Goal: Task Accomplishment & Management: Manage account settings

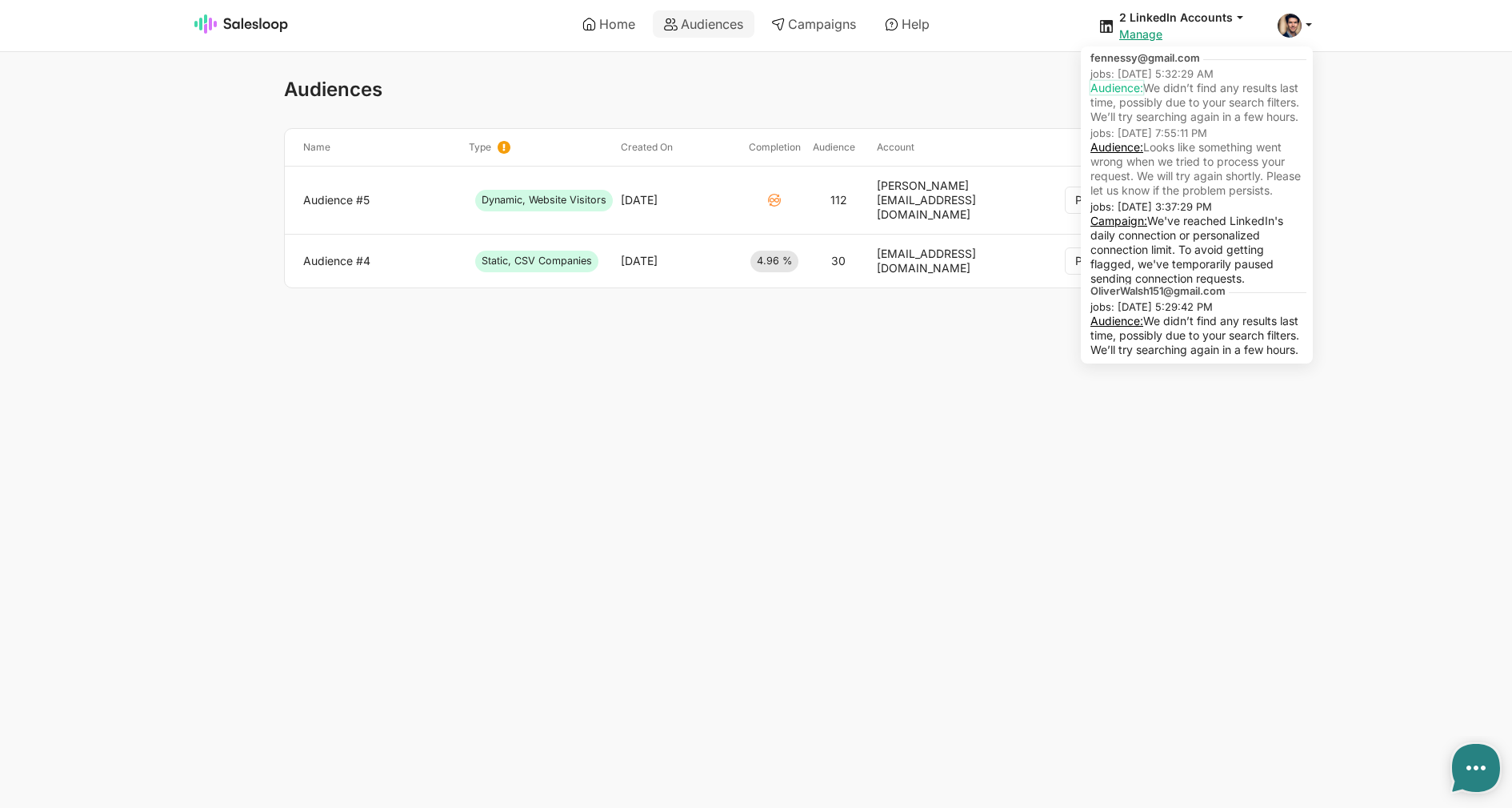
click at [1122, 88] on link "Audience:" at bounding box center [1116, 88] width 52 height 14
type textarea "x"
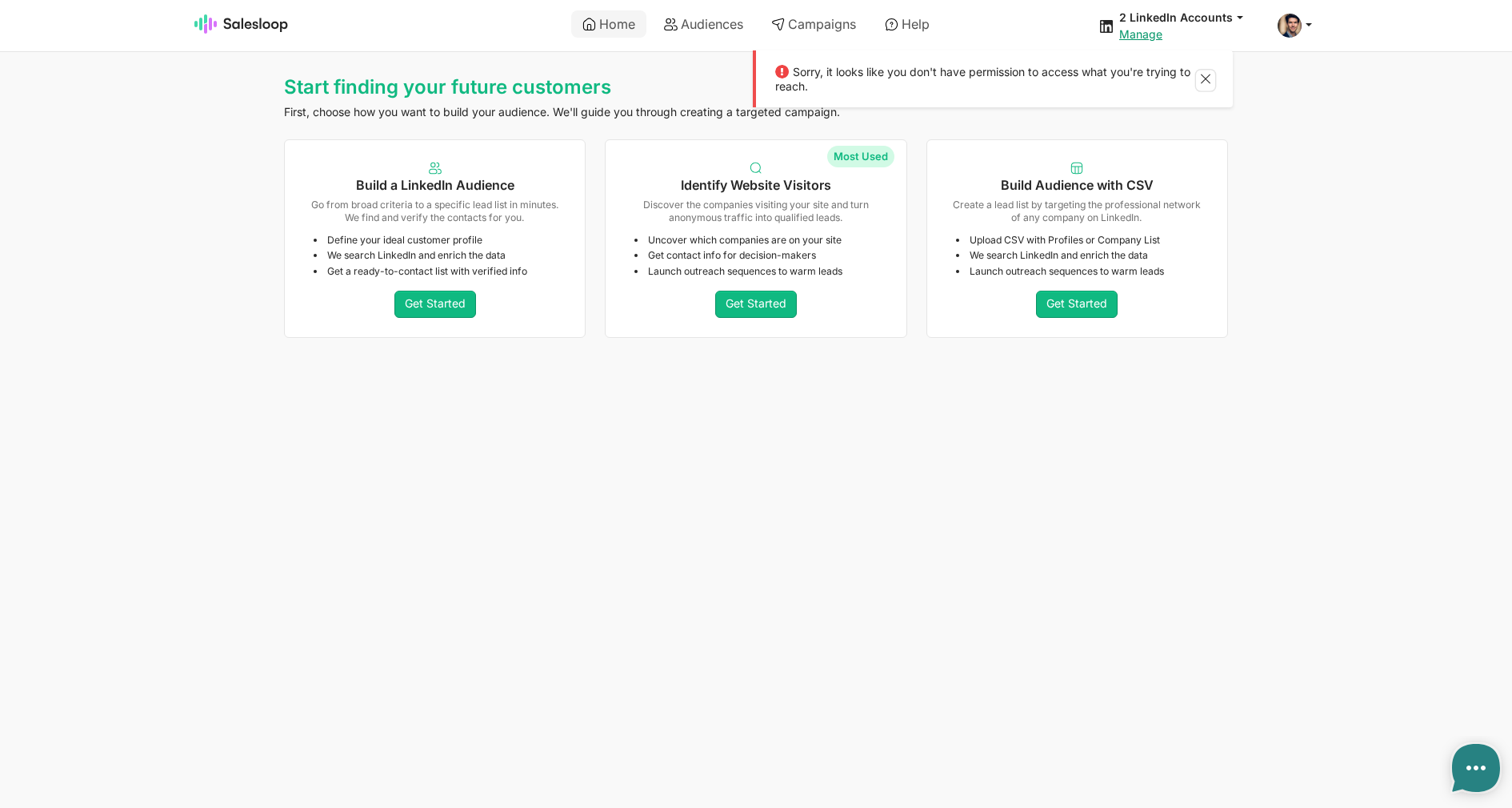
click at [1210, 73] on button at bounding box center [1205, 80] width 19 height 21
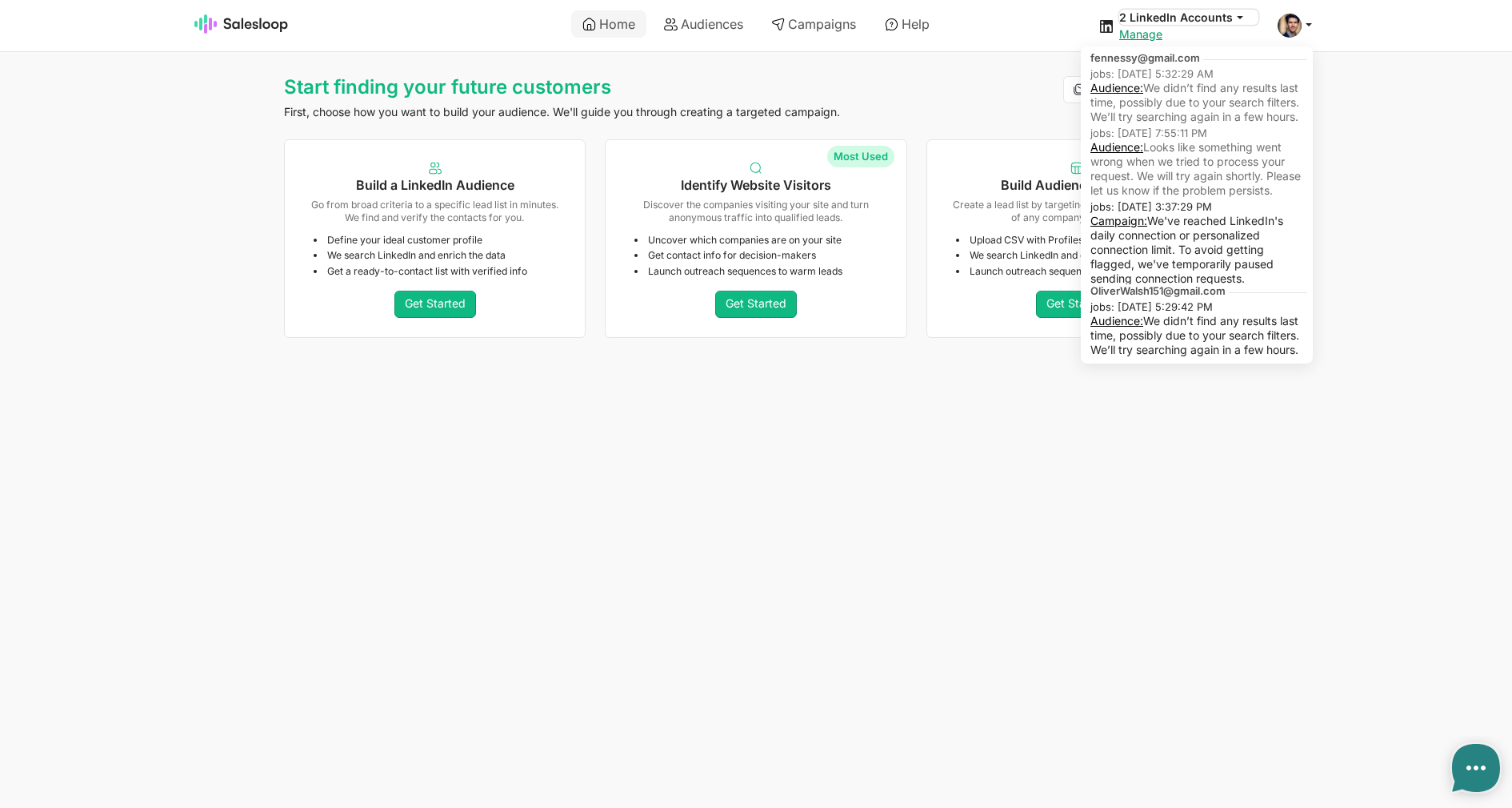
click at [1175, 18] on button "2 LinkedIn Accounts" at bounding box center [1188, 17] width 139 height 16
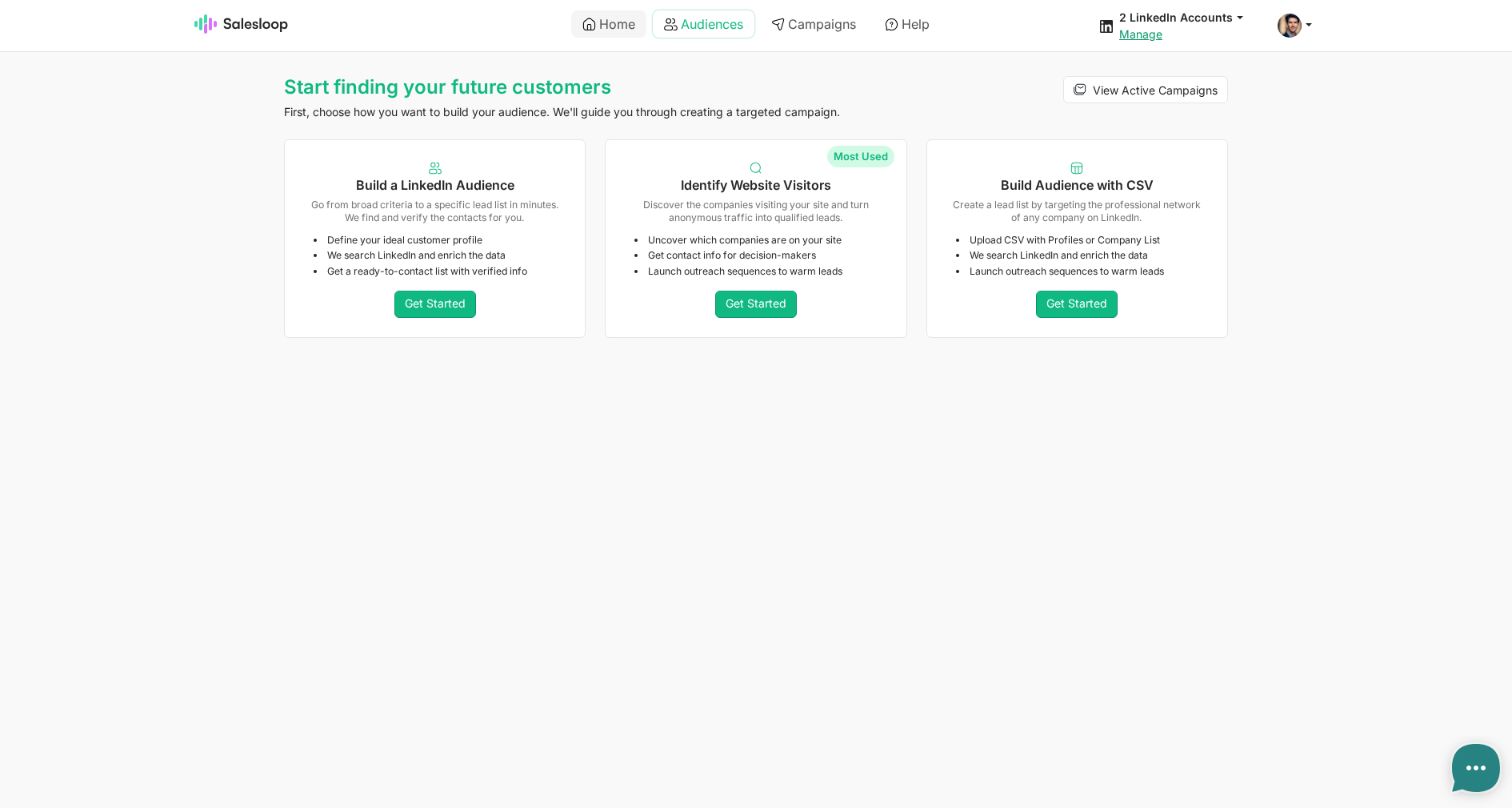
click at [692, 33] on link "Audiences" at bounding box center [704, 24] width 101 height 28
type textarea "x"
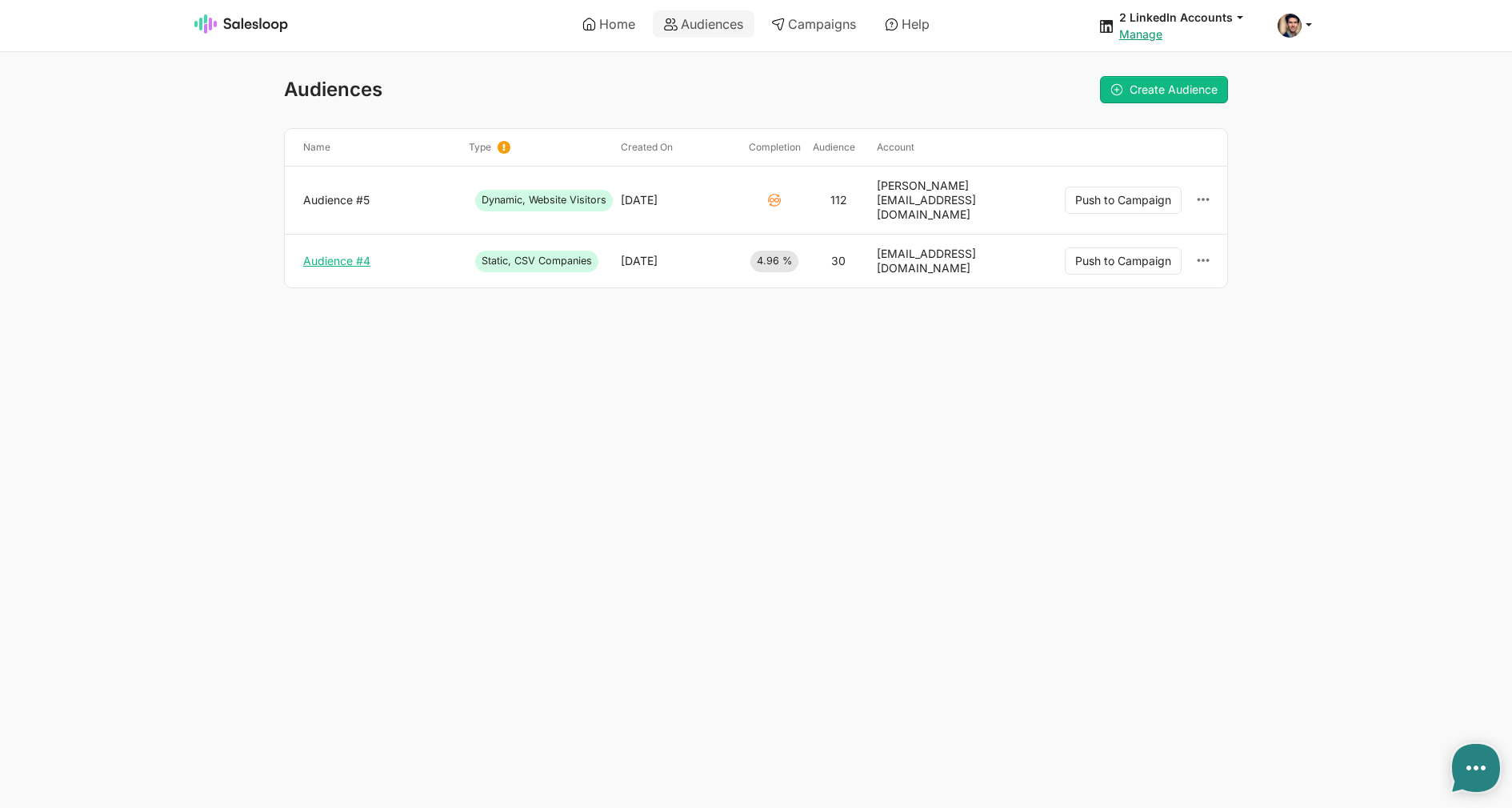
type textarea "x"
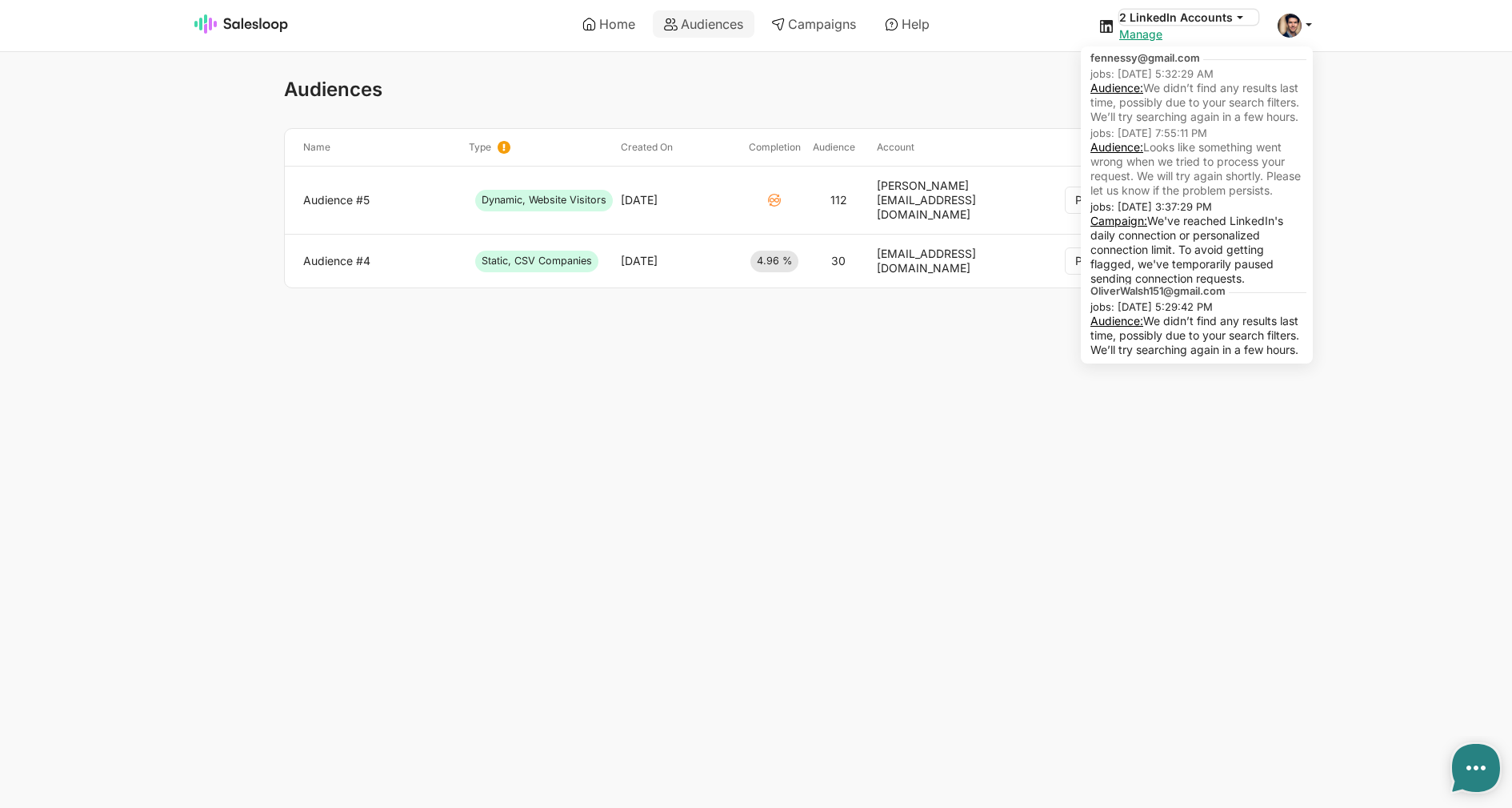
click at [1192, 17] on button "2 LinkedIn Accounts" at bounding box center [1188, 17] width 139 height 16
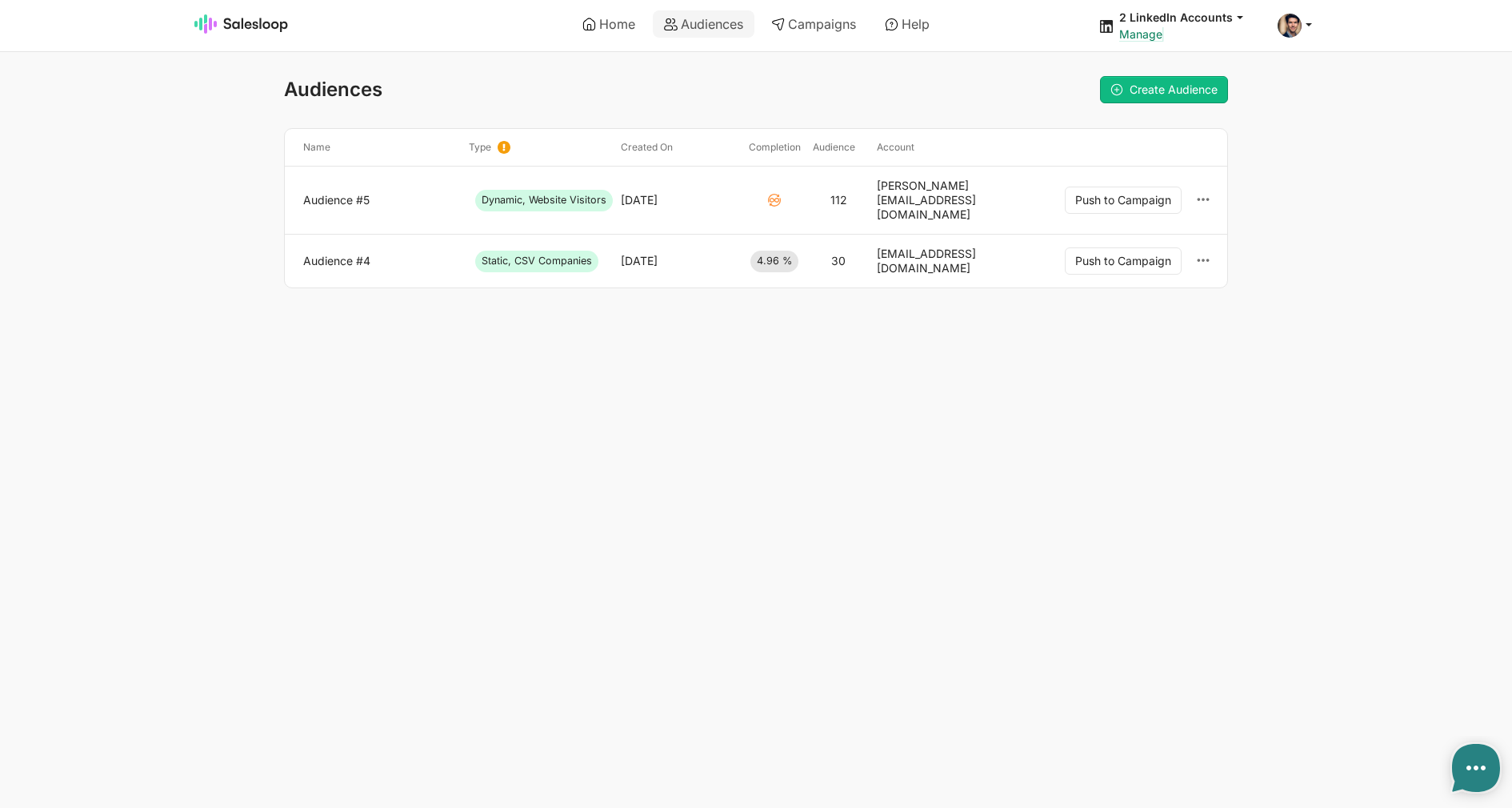
click at [1147, 30] on link "Manage" at bounding box center [1140, 34] width 43 height 14
type textarea "x"
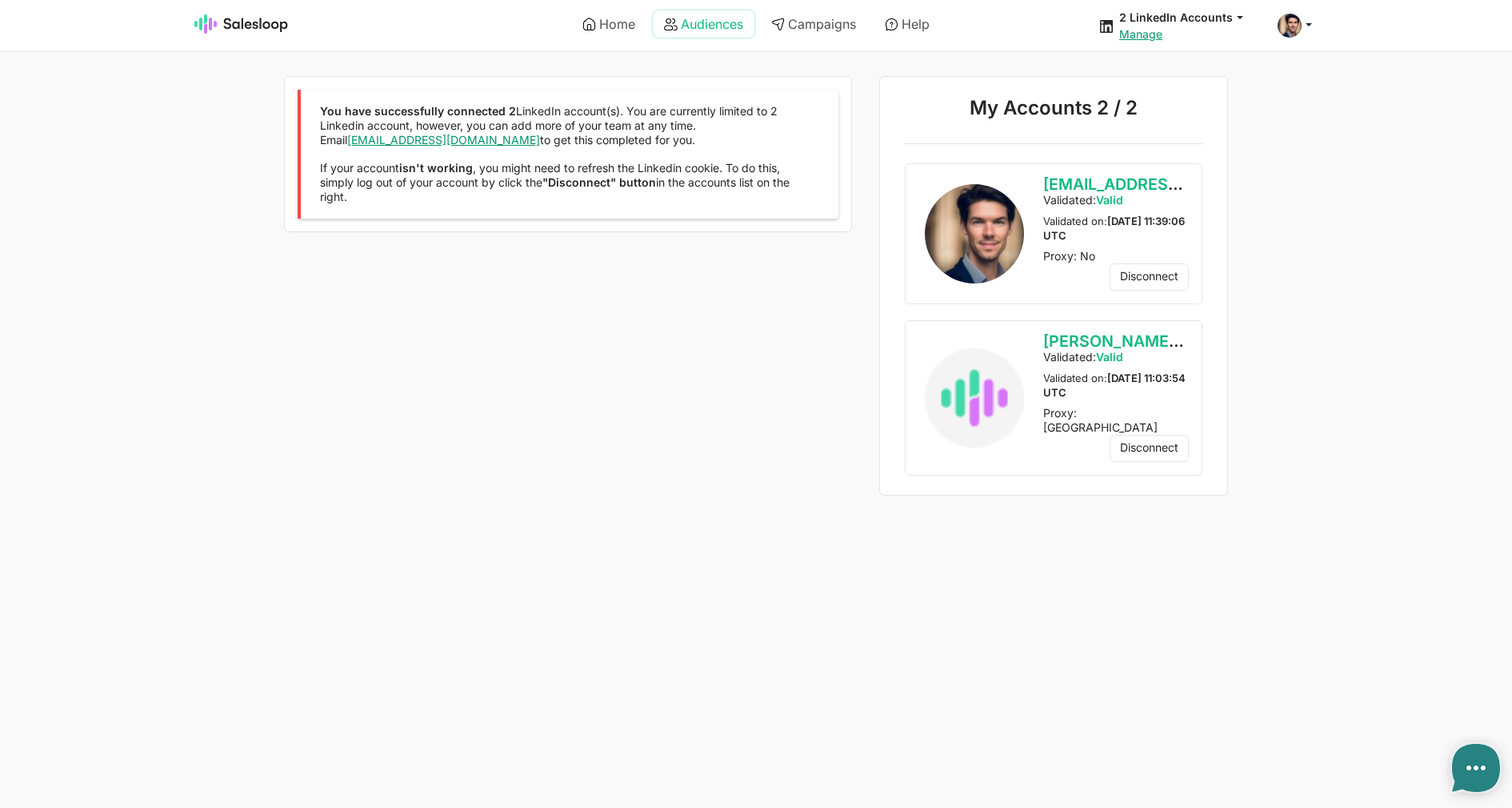
click at [675, 29] on link "Audiences" at bounding box center [704, 24] width 101 height 28
type textarea "x"
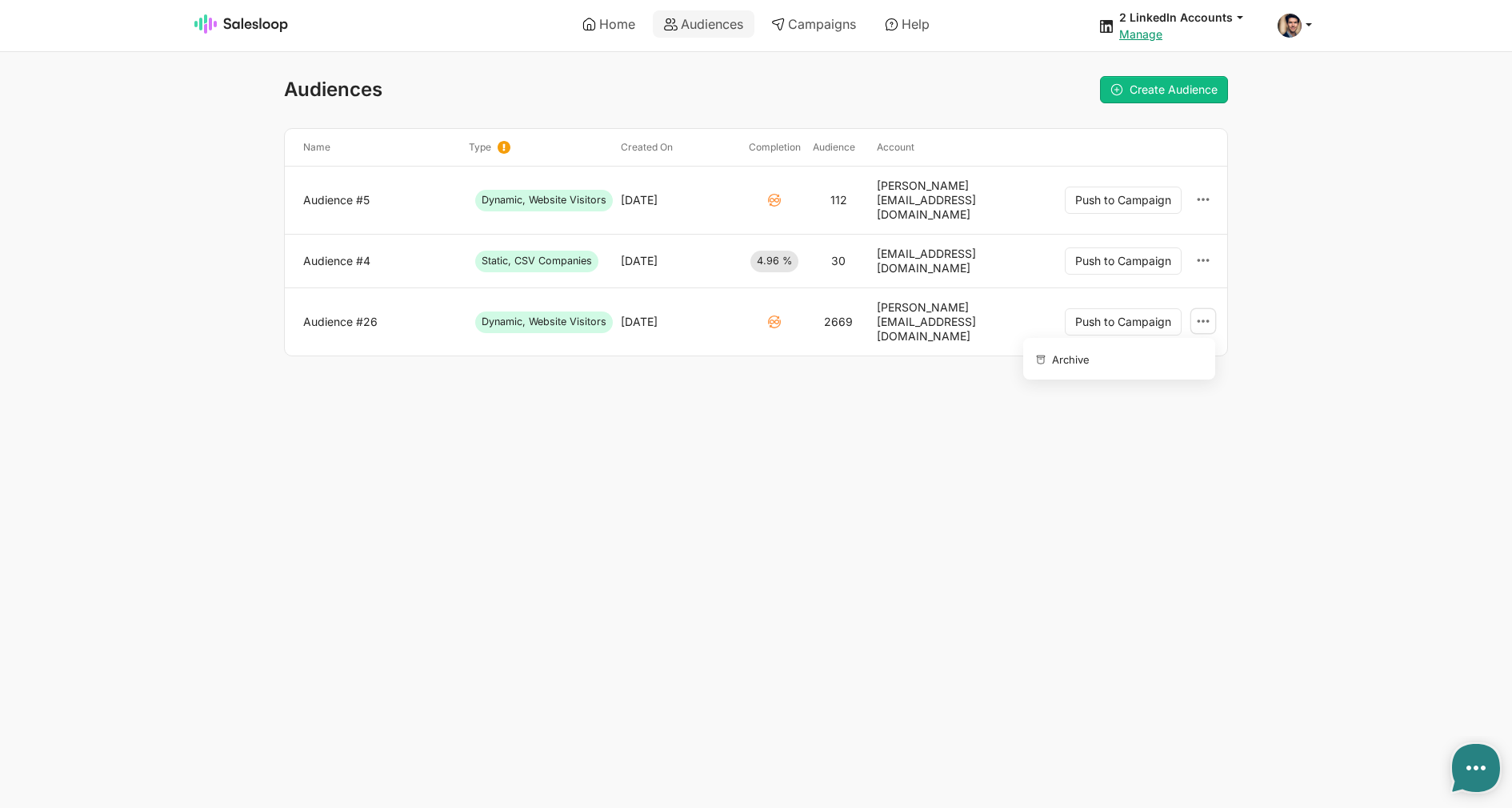
click at [1212, 309] on link at bounding box center [1204, 321] width 24 height 25
click at [1134, 345] on button "Archive" at bounding box center [1116, 358] width 173 height 28
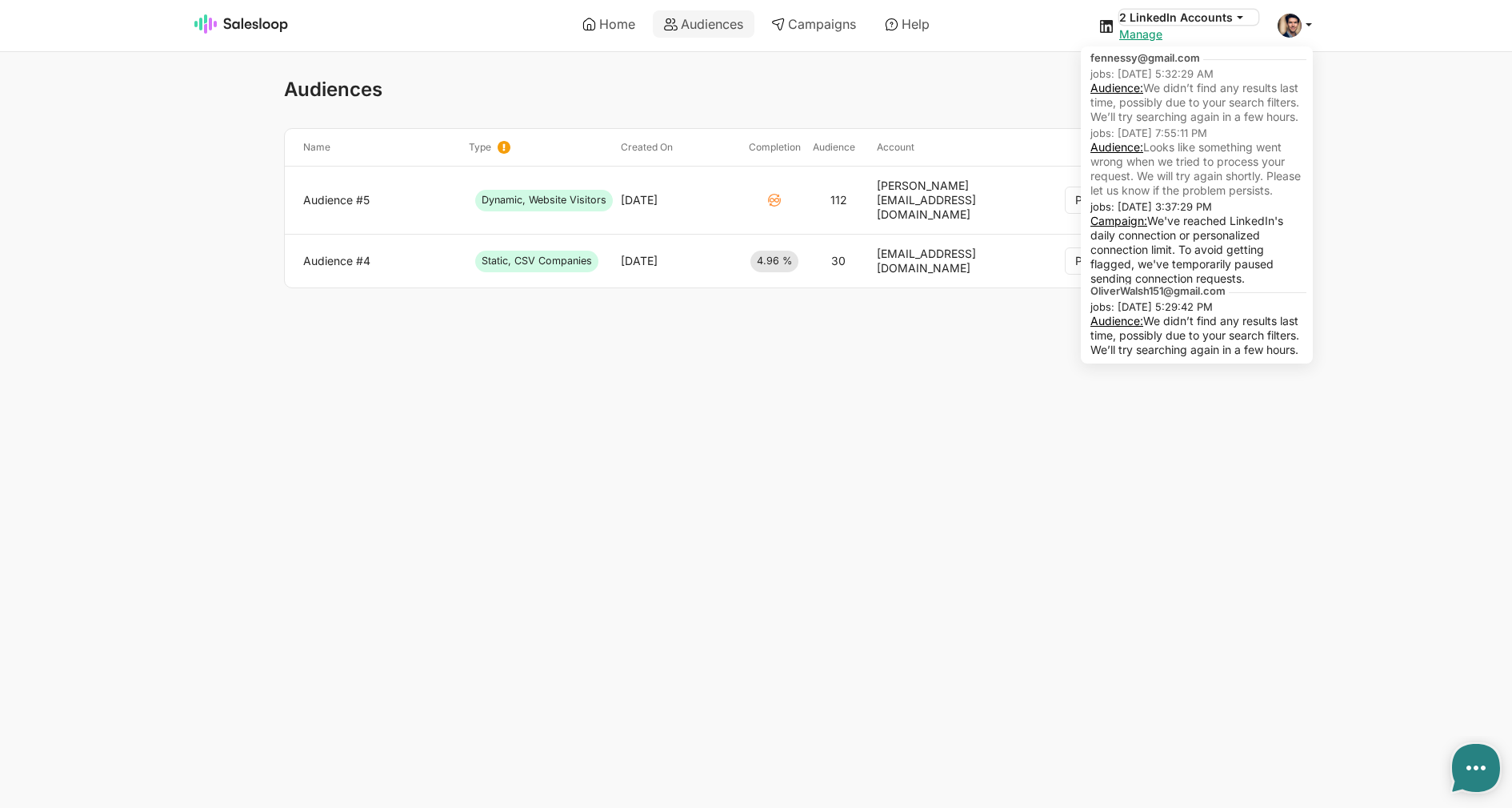
click at [1187, 11] on button "2 LinkedIn Accounts" at bounding box center [1188, 17] width 139 height 16
click at [1131, 88] on link "Audience:" at bounding box center [1116, 88] width 52 height 14
type textarea "x"
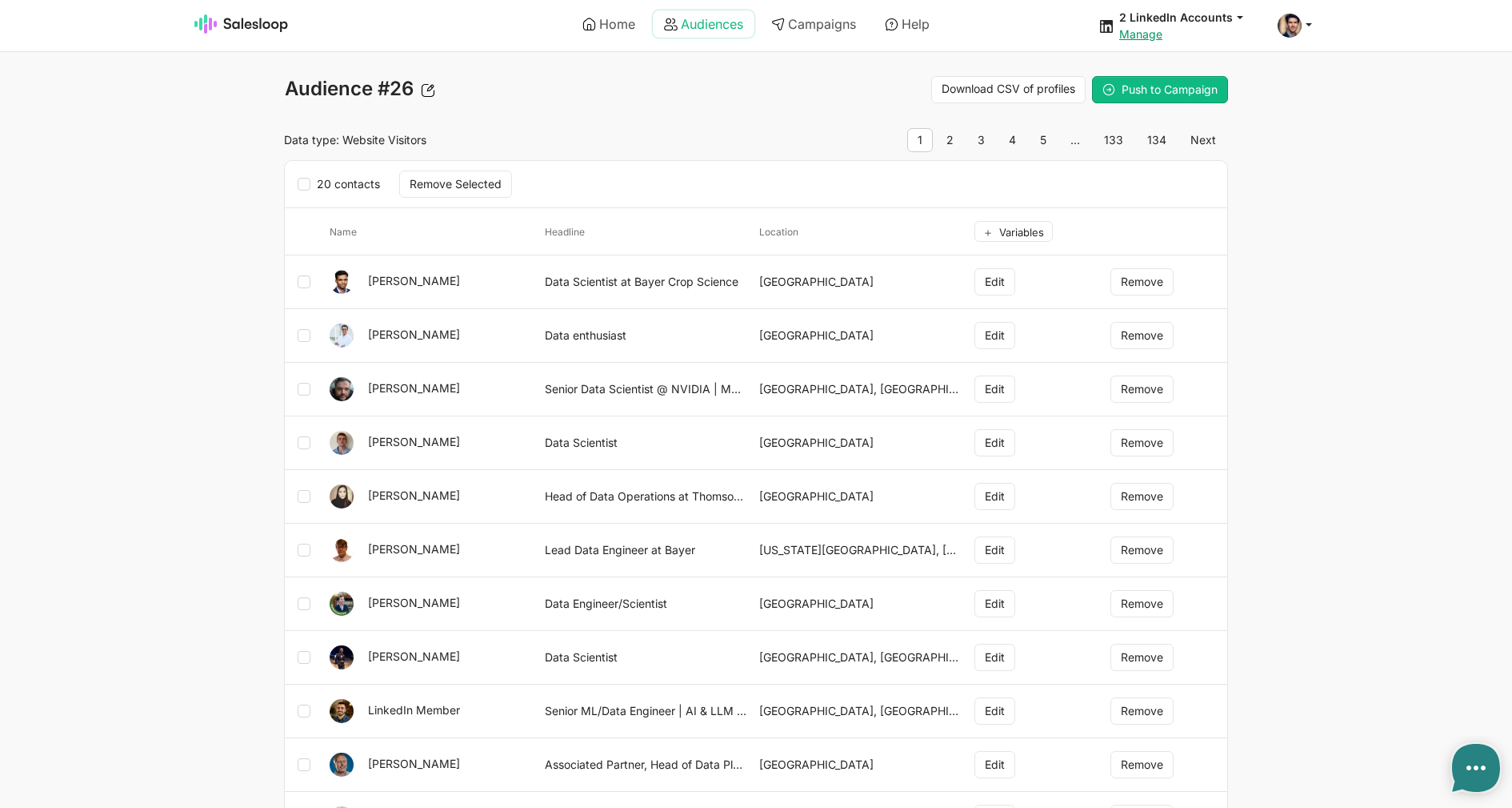
click at [680, 29] on link "Audiences" at bounding box center [704, 24] width 101 height 28
type textarea "x"
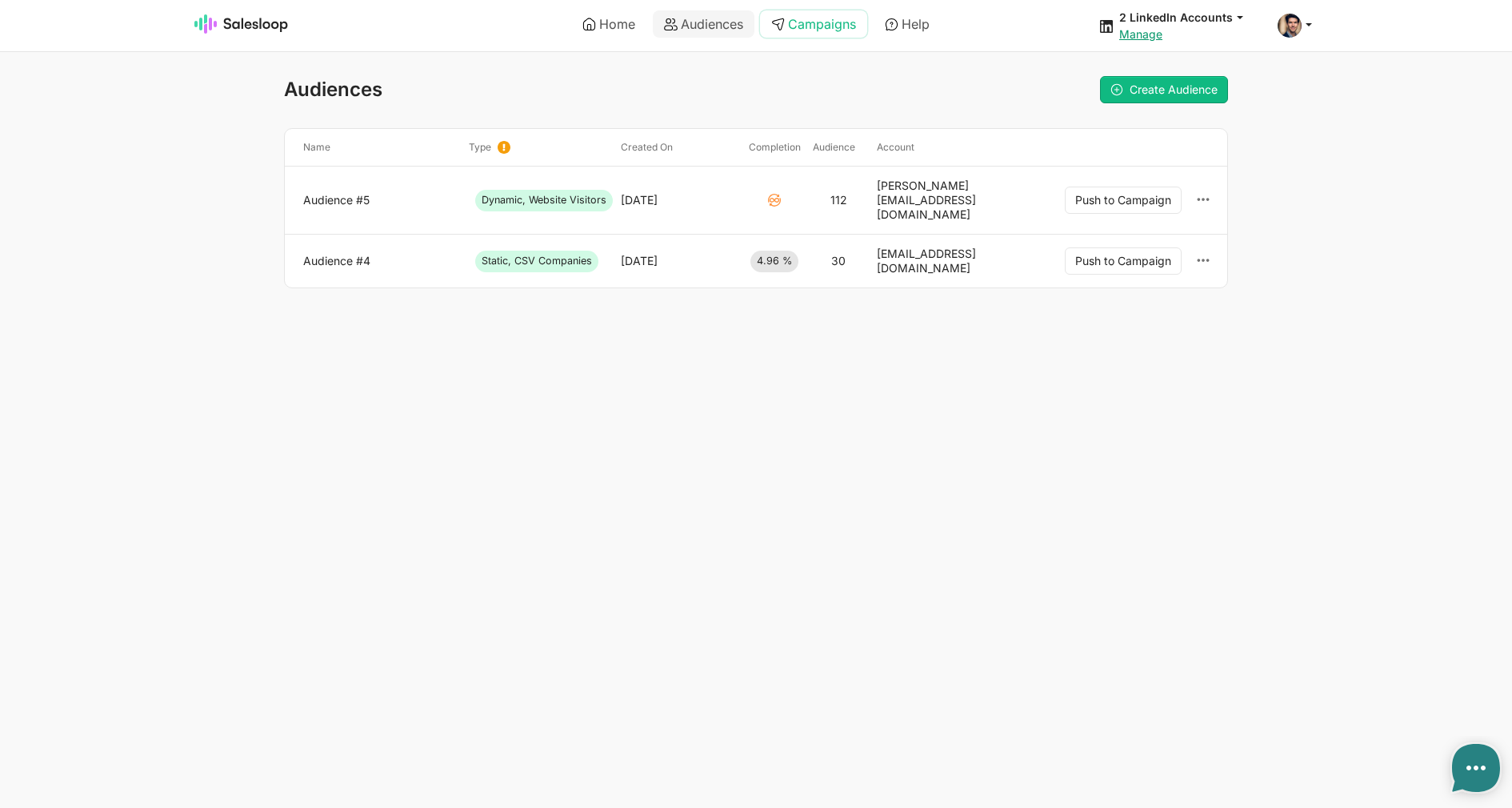
click at [846, 21] on link "Campaigns" at bounding box center [813, 24] width 107 height 28
type textarea "x"
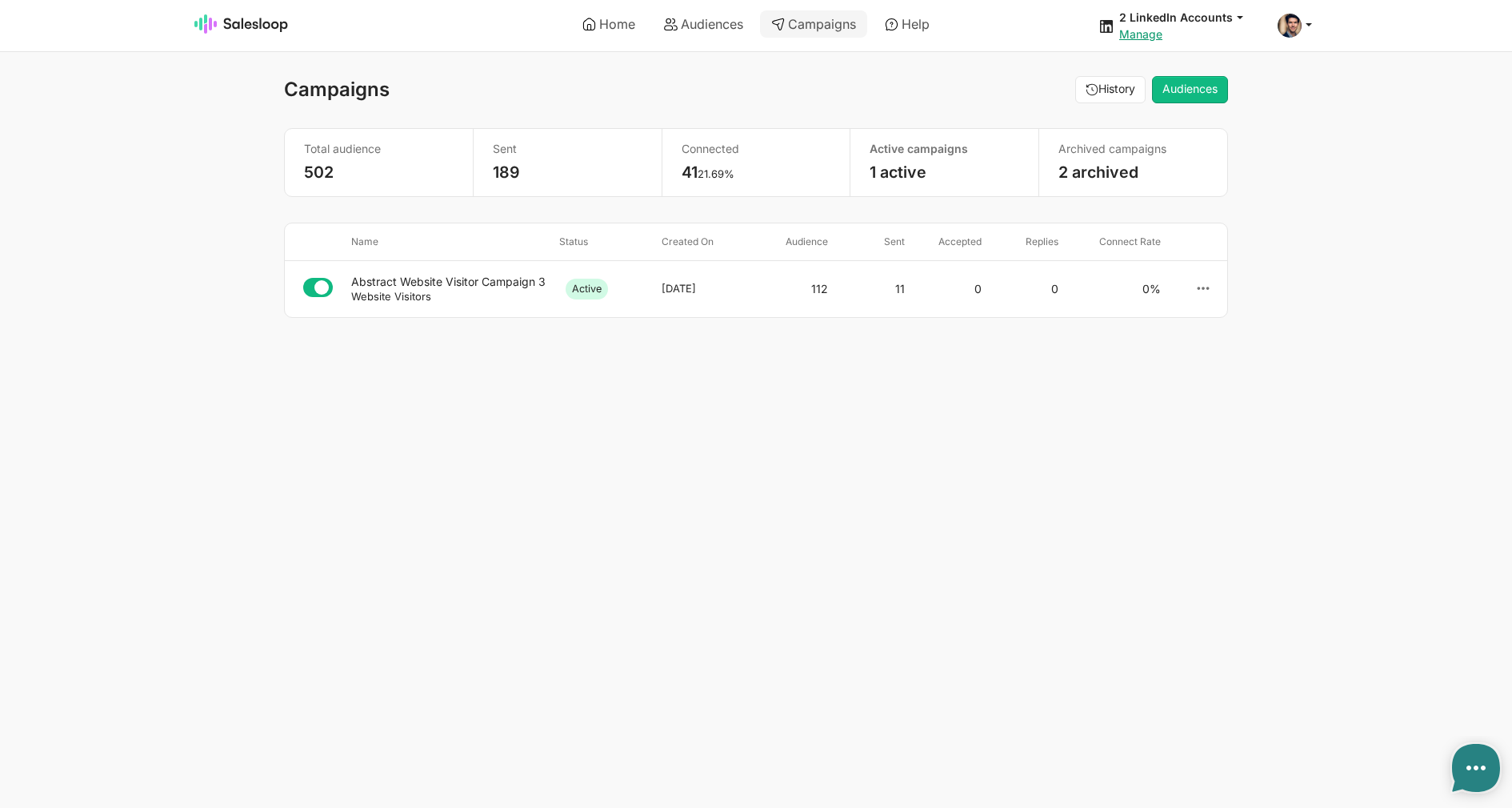
select select "21"
click at [627, 19] on link "Home" at bounding box center [609, 24] width 76 height 28
type textarea "x"
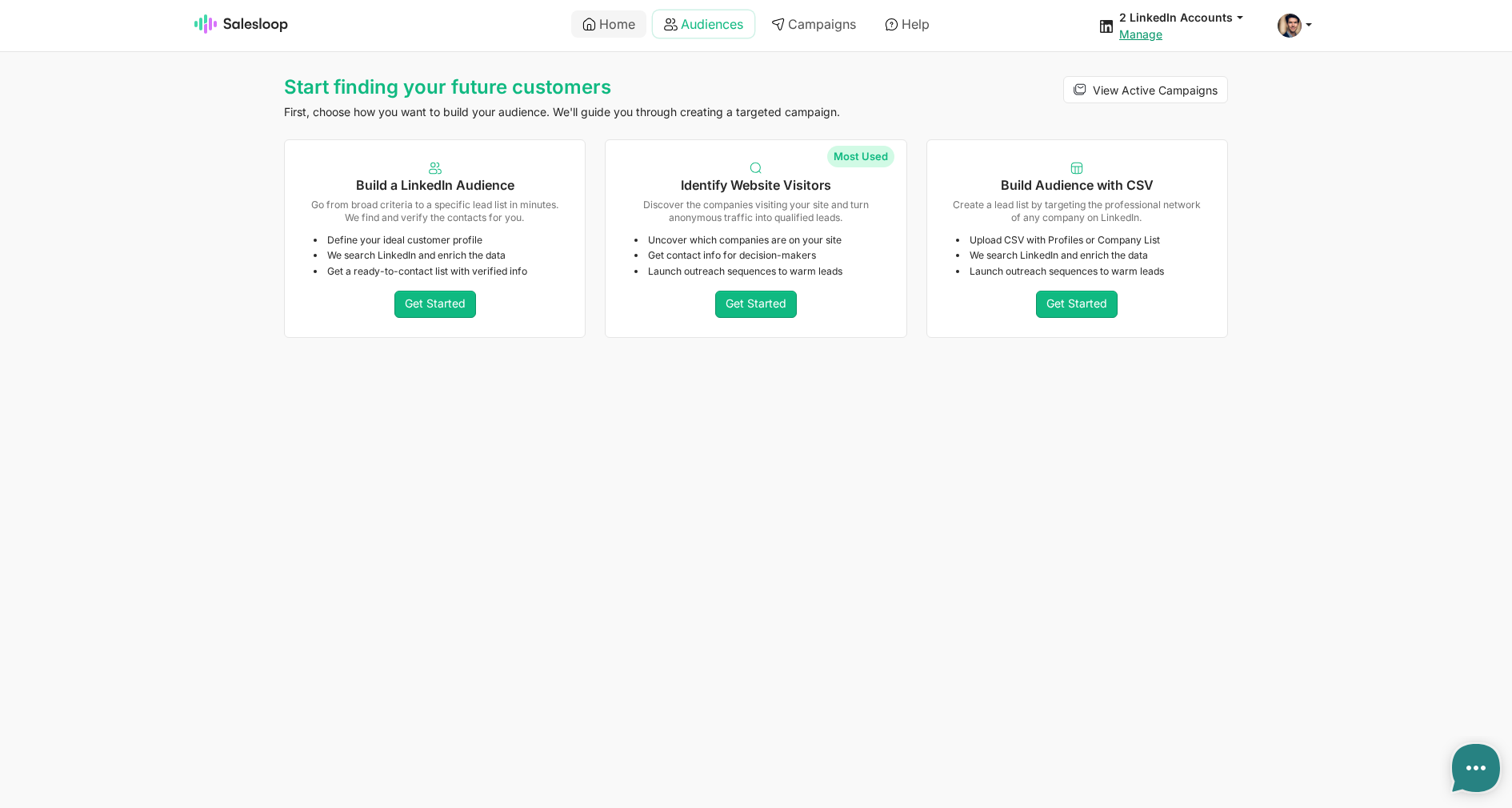
drag, startPoint x: 0, startPoint y: 0, endPoint x: 703, endPoint y: 22, distance: 703.3
click at [703, 22] on link "Audiences" at bounding box center [704, 24] width 101 height 28
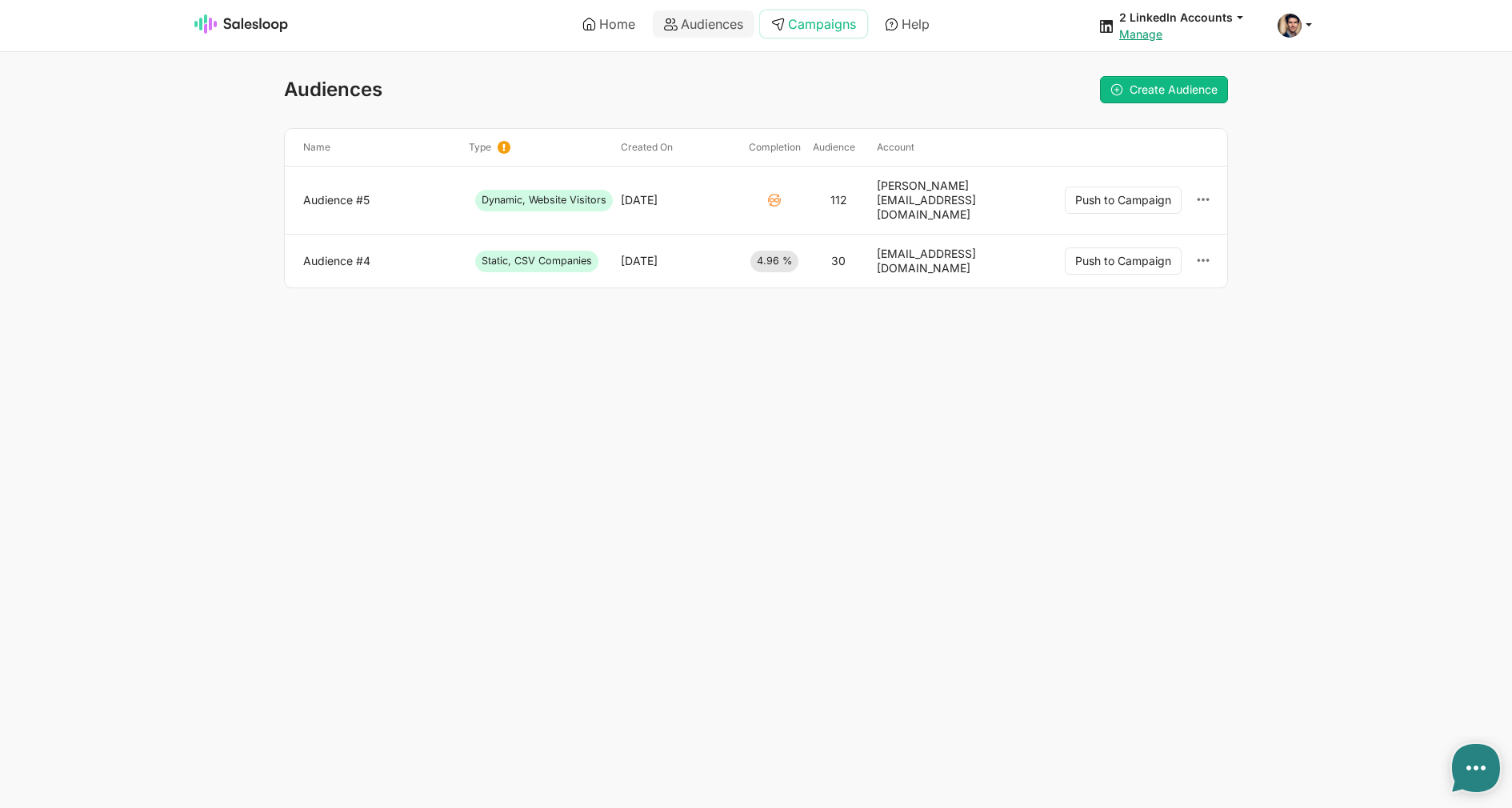
click at [823, 26] on link "Campaigns" at bounding box center [813, 24] width 107 height 28
type textarea "x"
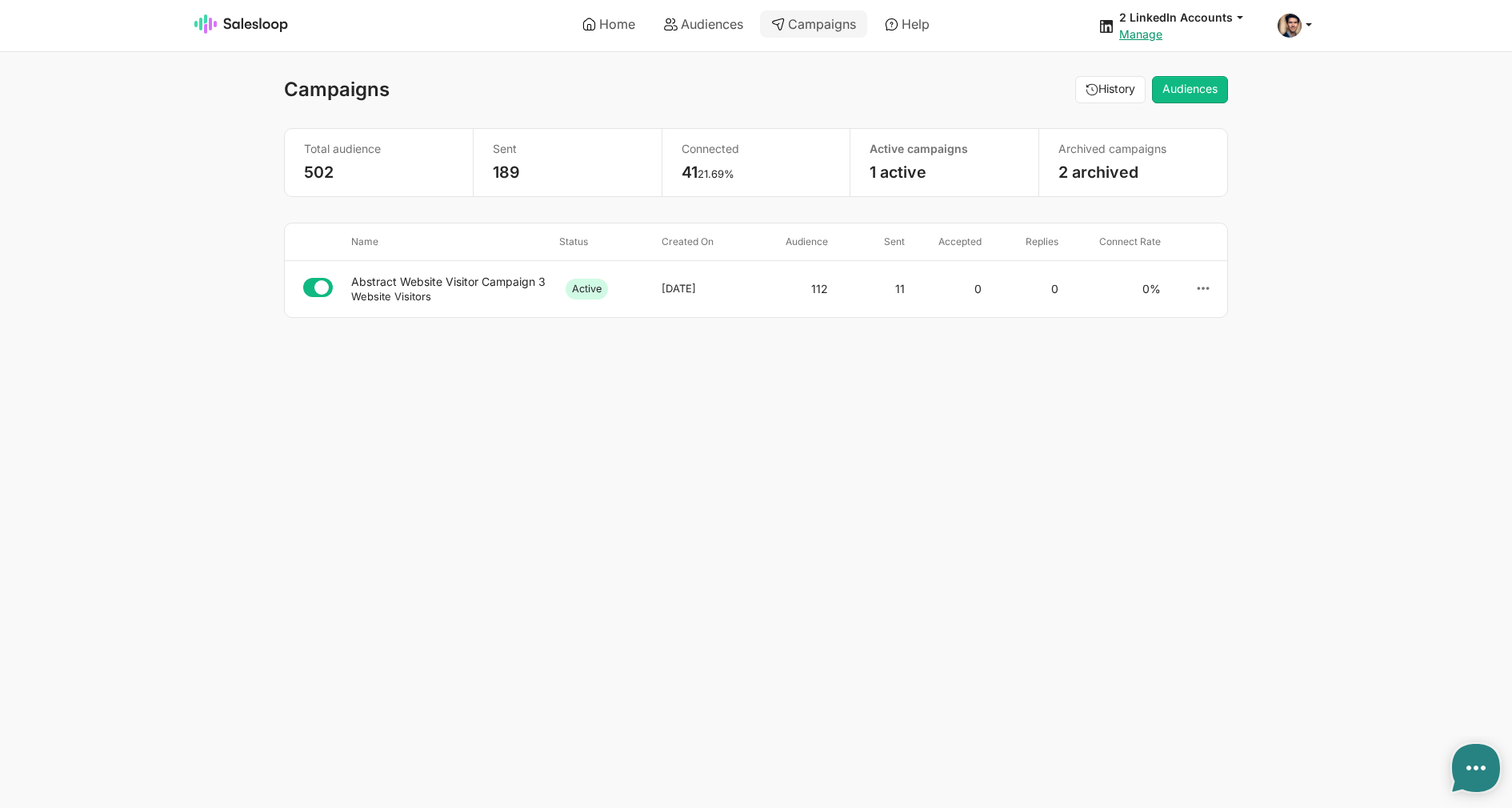
select select "21"
click at [486, 285] on div "Abstract Website Visitor Campaign 3" at bounding box center [448, 282] width 195 height 15
type textarea "x"
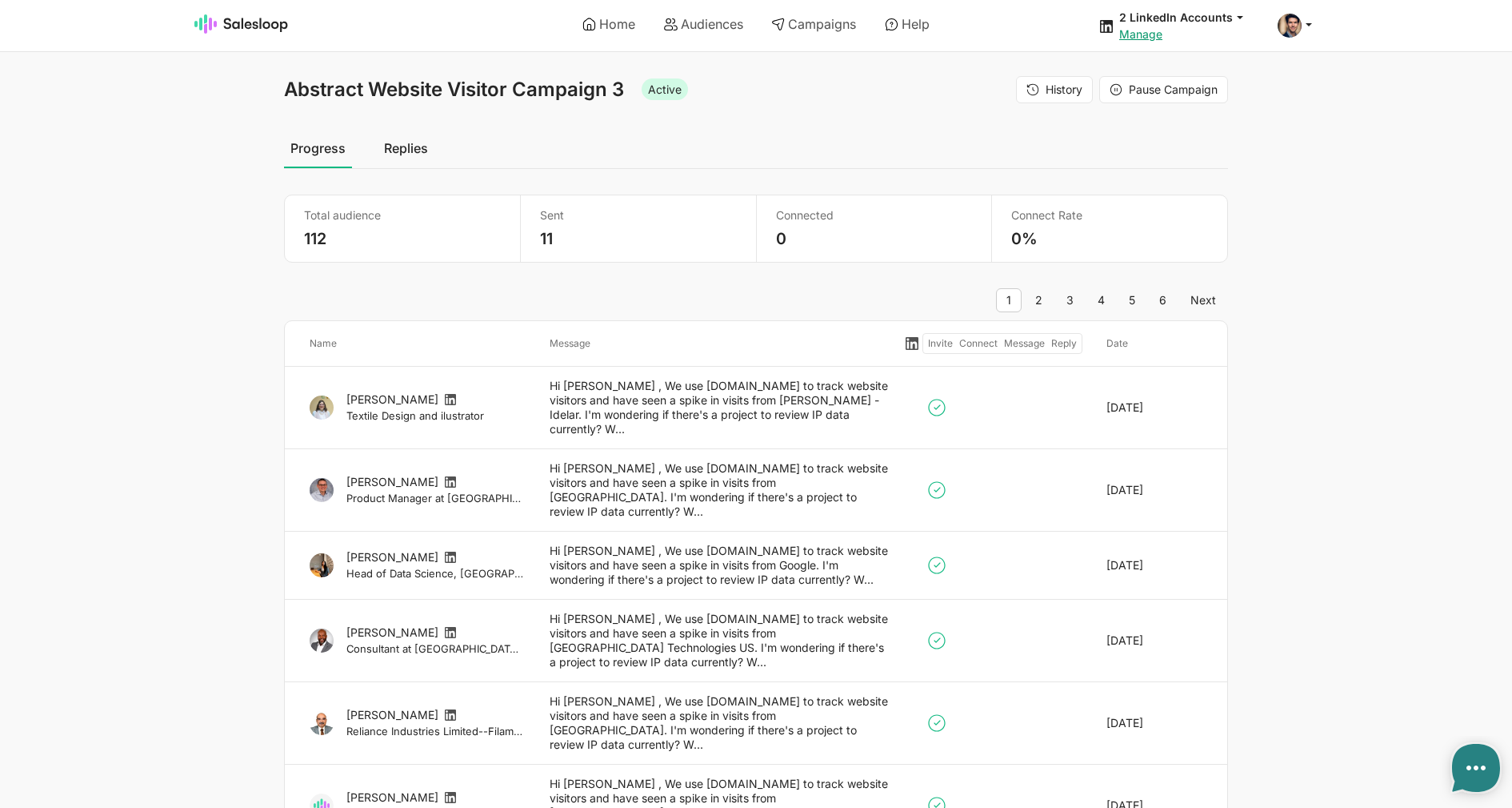
select select "21"
click at [700, 37] on link "Audiences" at bounding box center [704, 24] width 101 height 28
type textarea "x"
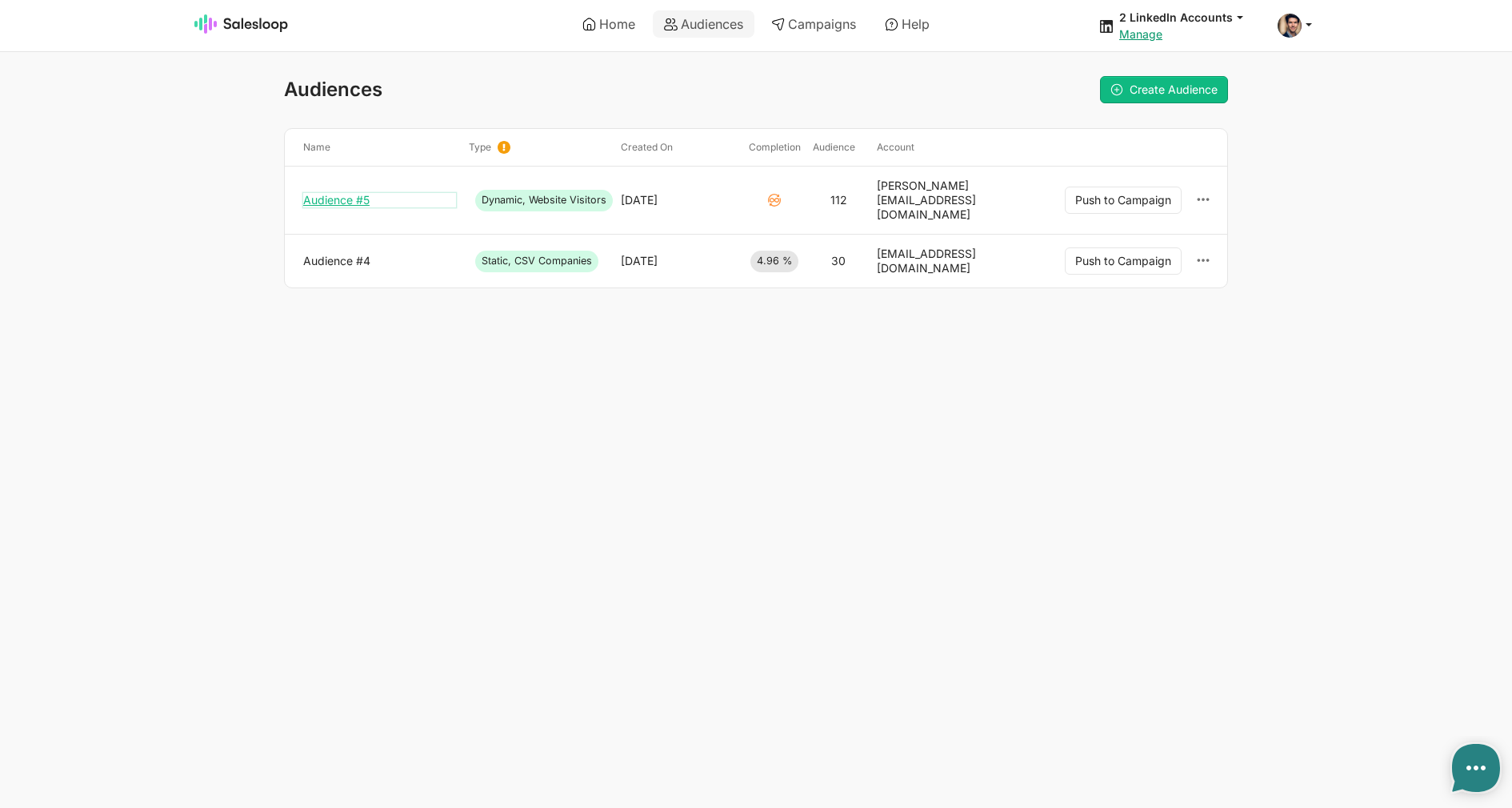
click at [351, 197] on link "Audience #5" at bounding box center [379, 200] width 153 height 15
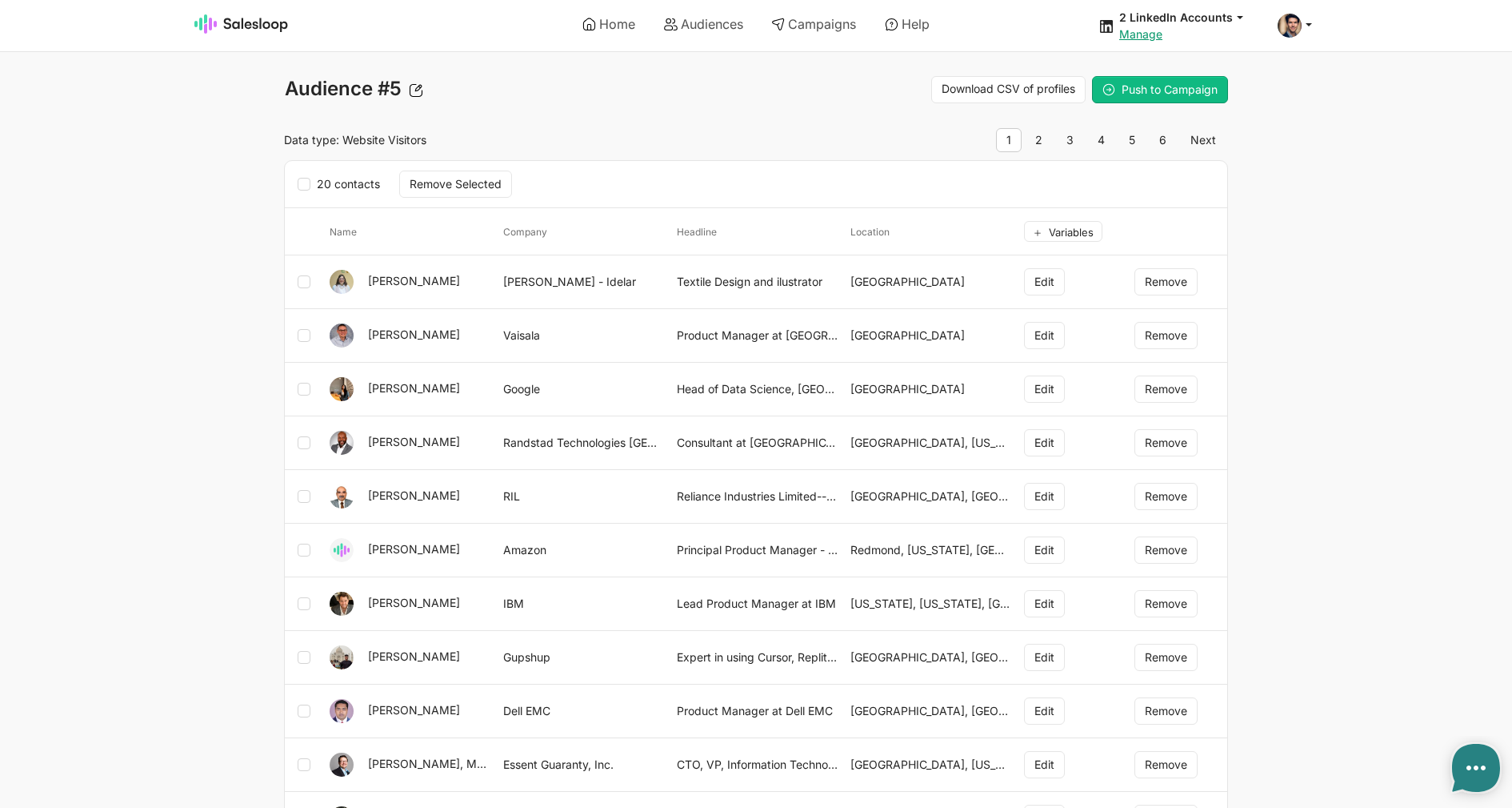
scroll to position [486, 0]
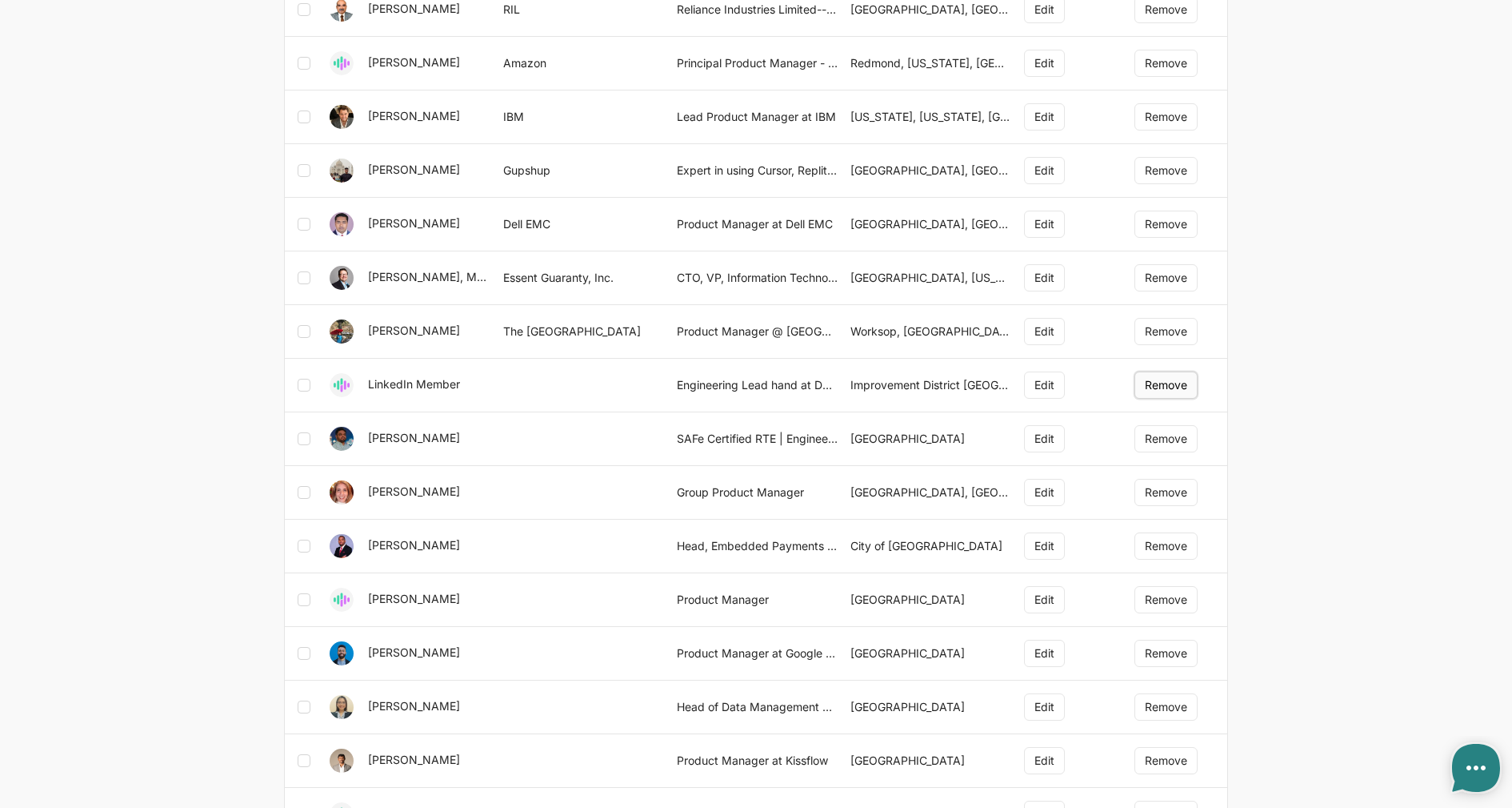
click at [1159, 383] on button "Remove" at bounding box center [1166, 385] width 64 height 28
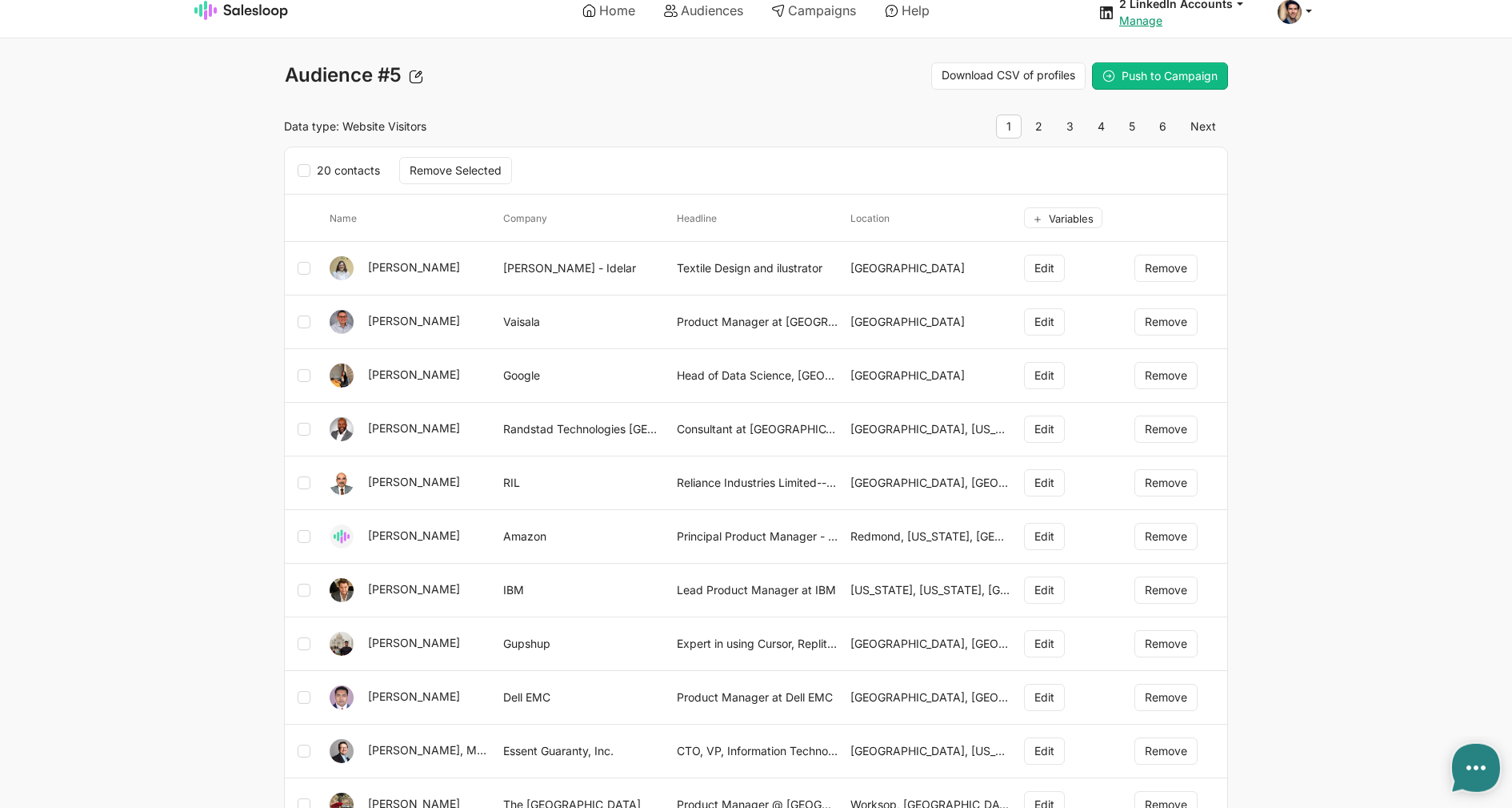
scroll to position [0, 0]
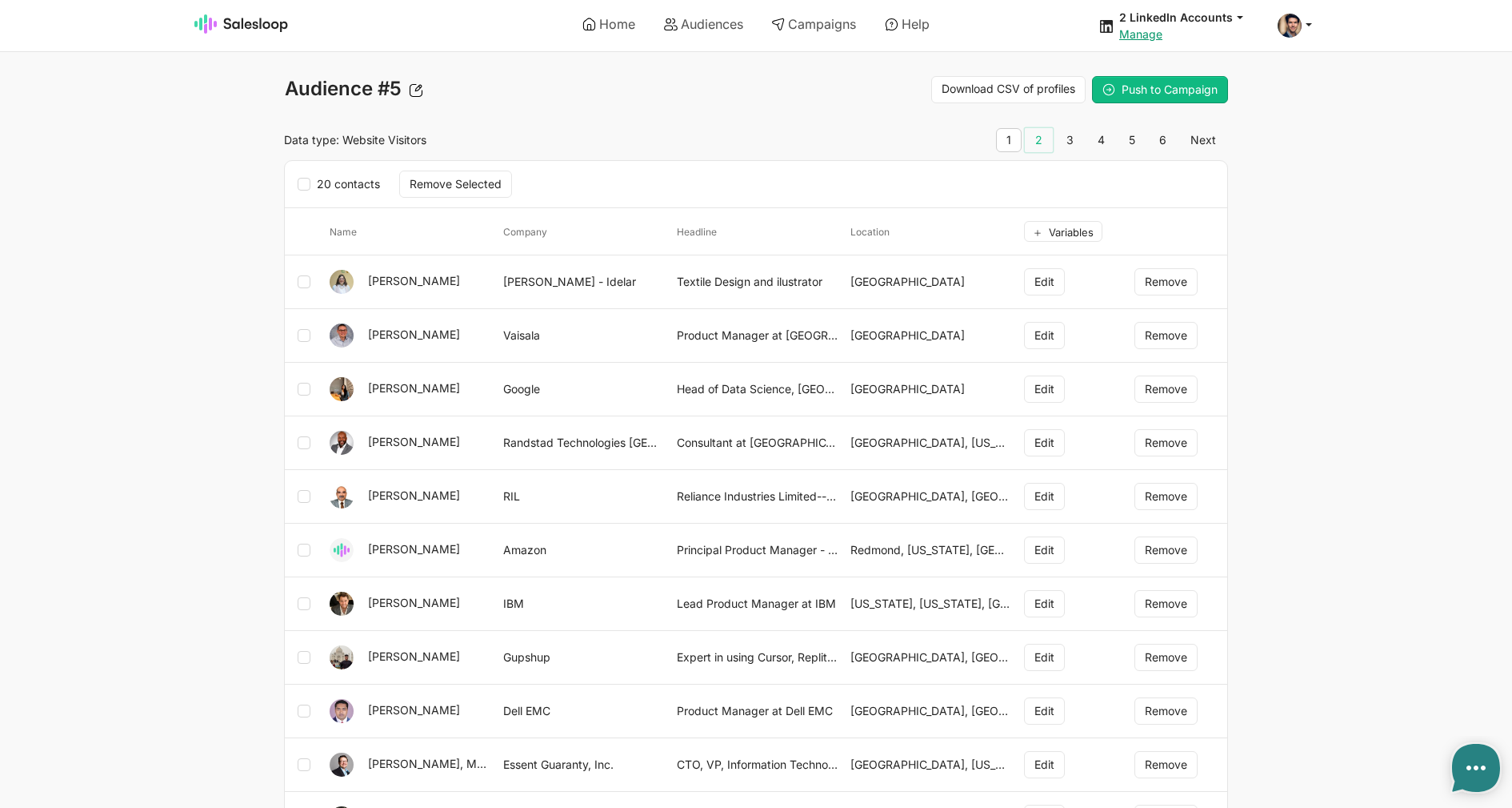
click at [1039, 144] on link "2" at bounding box center [1039, 140] width 28 height 24
type textarea "x"
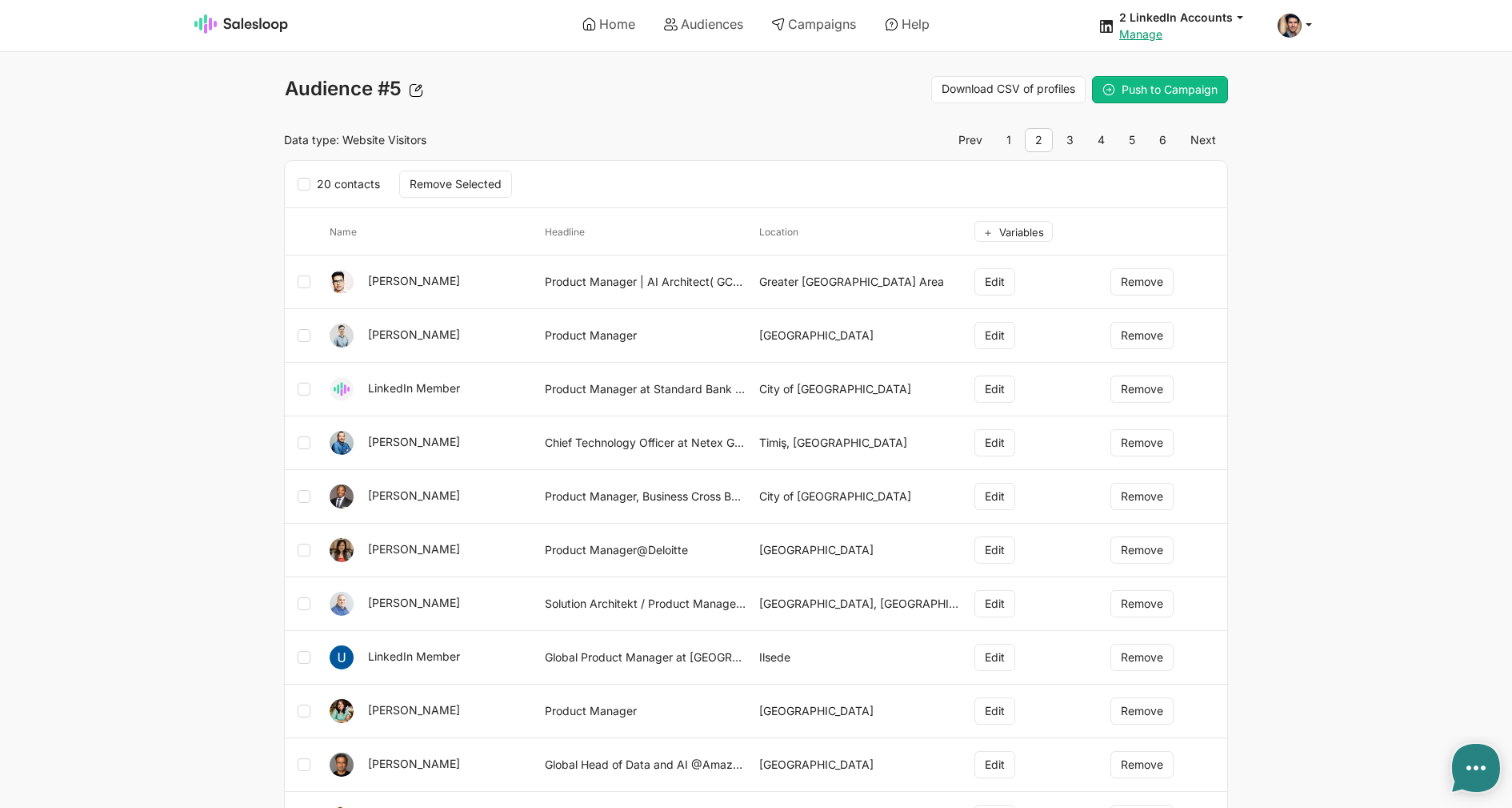
click at [1120, 385] on button "Remove" at bounding box center [1142, 389] width 64 height 28
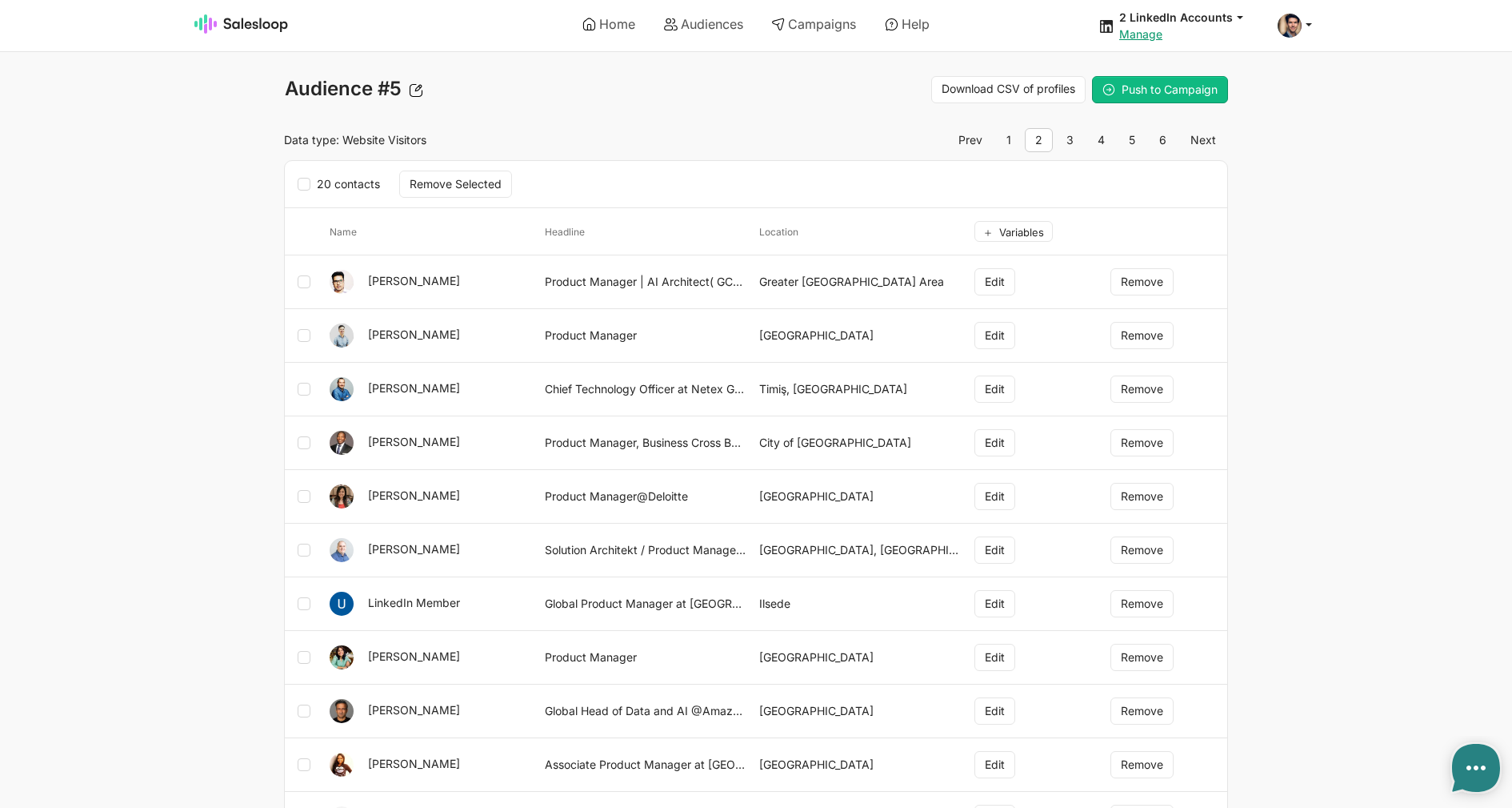
scroll to position [486, 0]
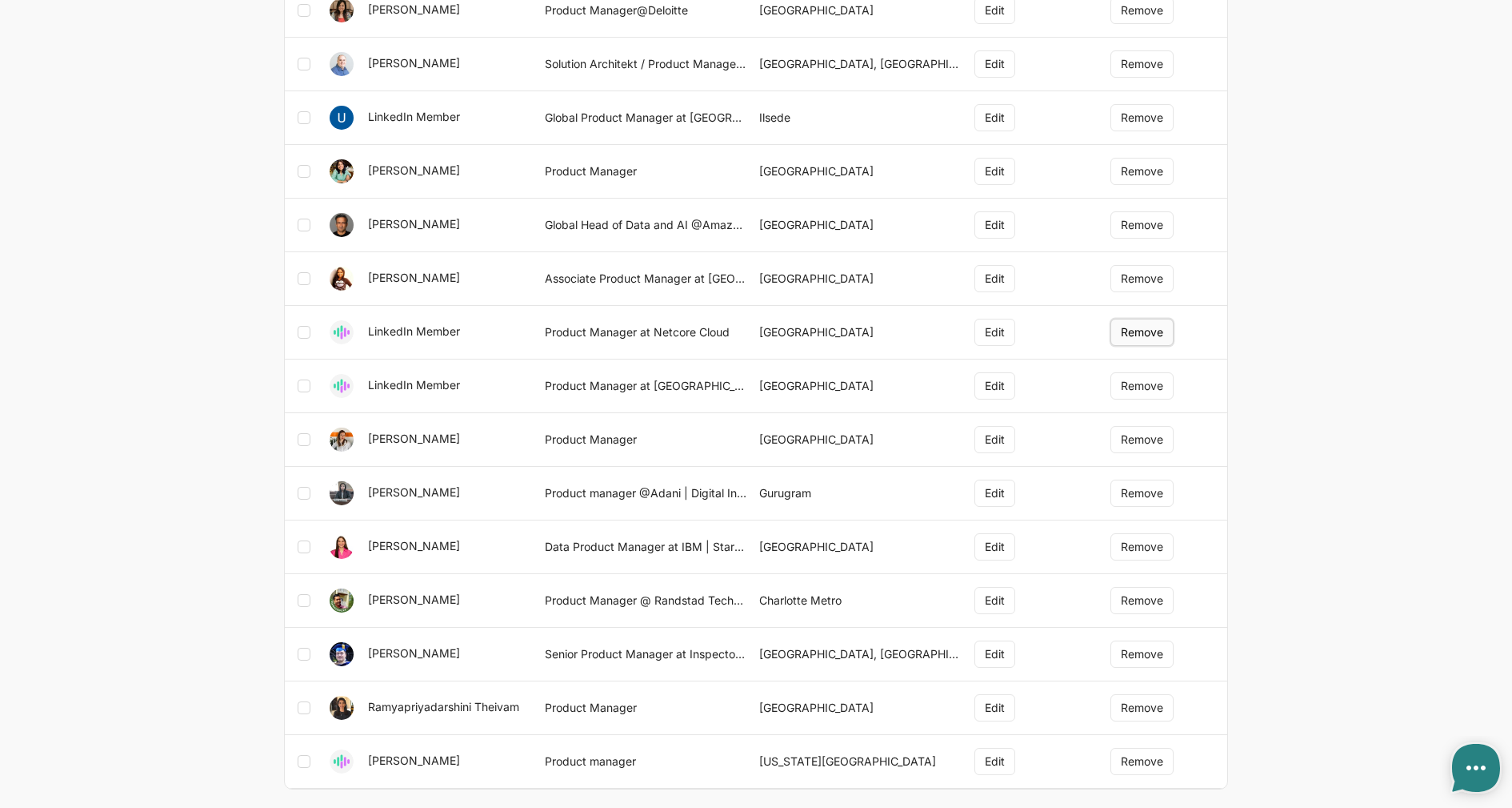
click at [1148, 335] on button "Remove" at bounding box center [1142, 333] width 64 height 28
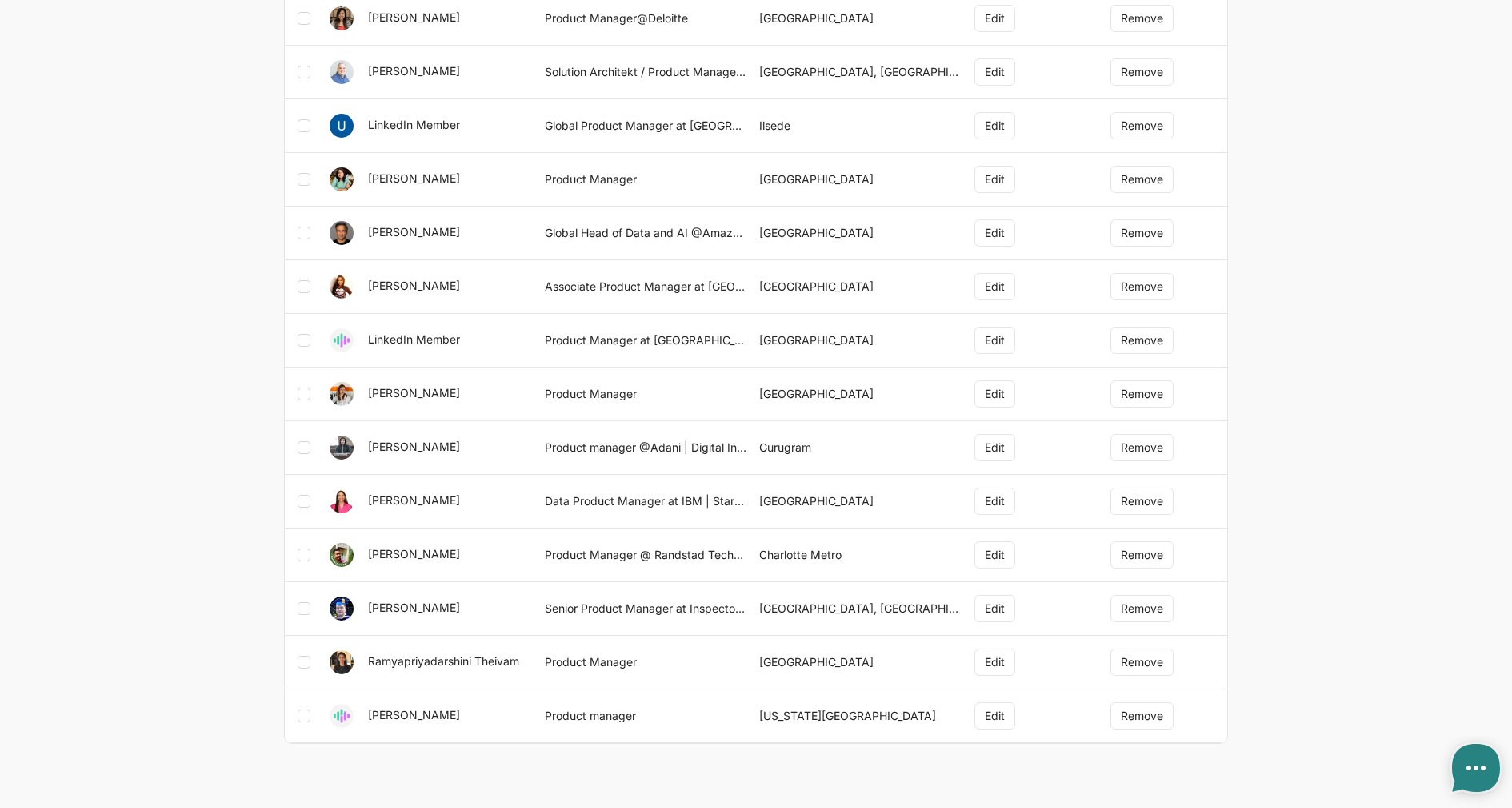
scroll to position [478, 0]
click at [1132, 343] on button "Remove" at bounding box center [1142, 340] width 64 height 28
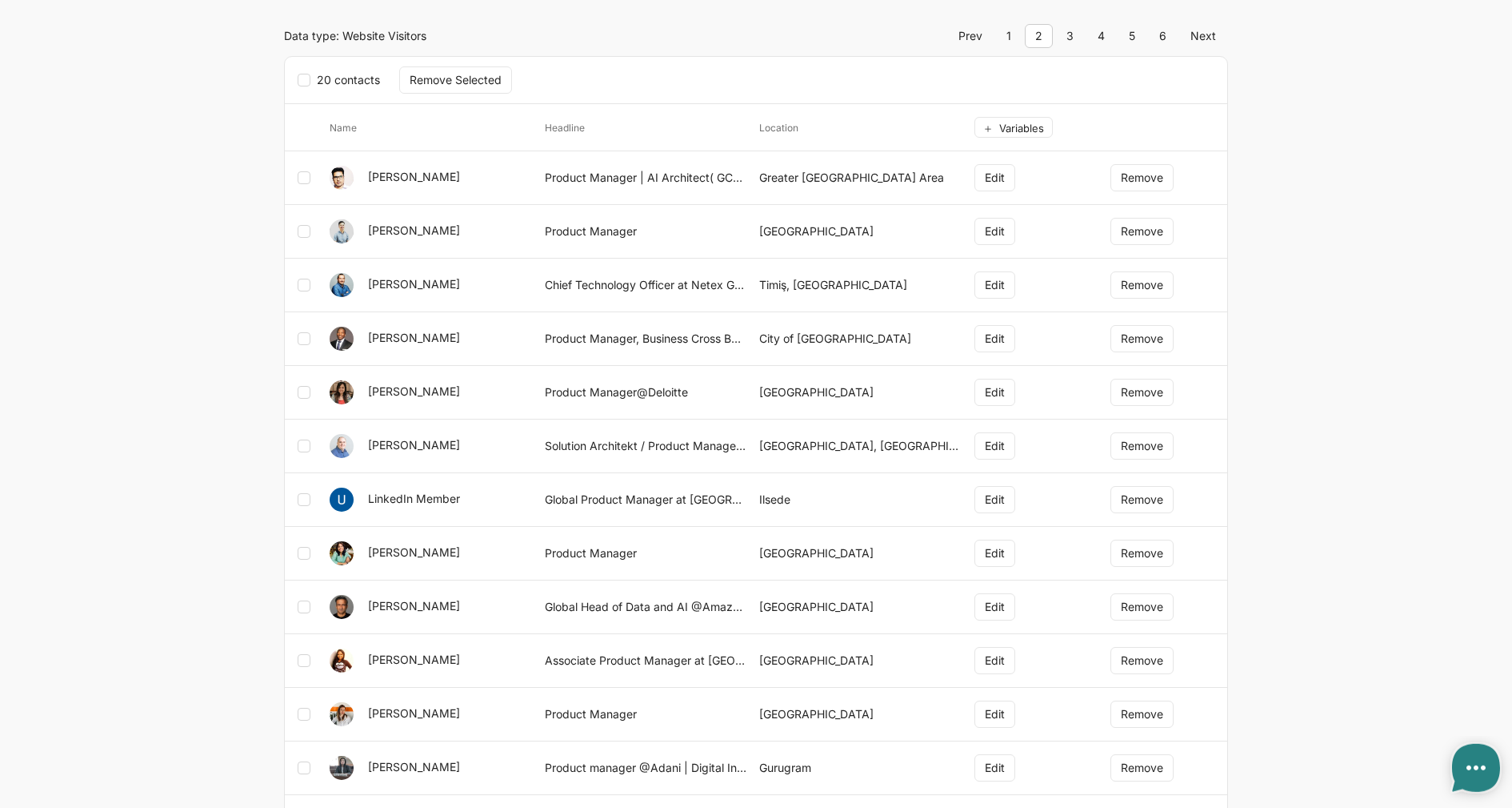
scroll to position [0, 0]
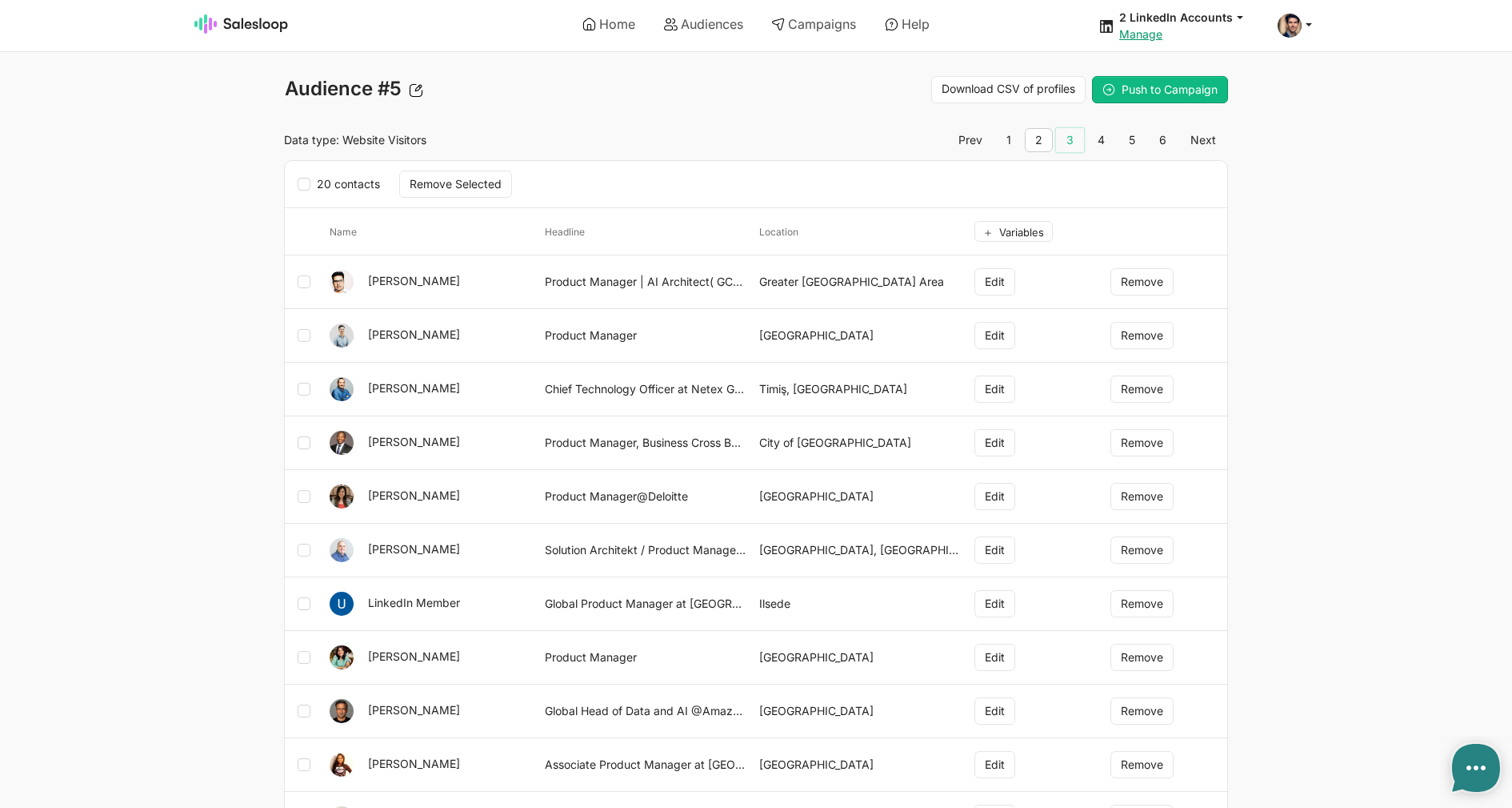
click at [1061, 144] on link "3" at bounding box center [1070, 140] width 28 height 24
type textarea "x"
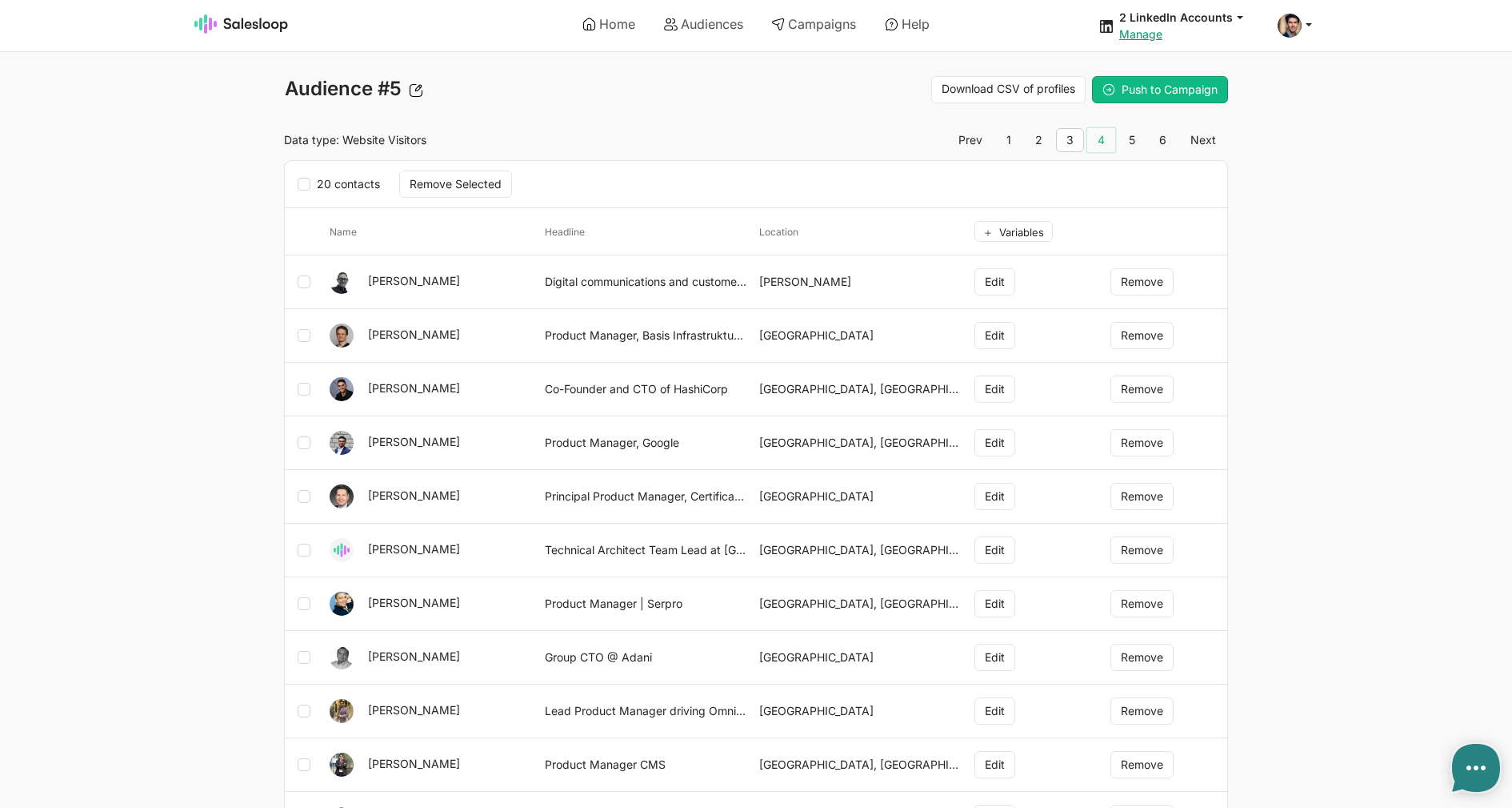
click at [1107, 139] on link "4" at bounding box center [1101, 140] width 28 height 24
type textarea "x"
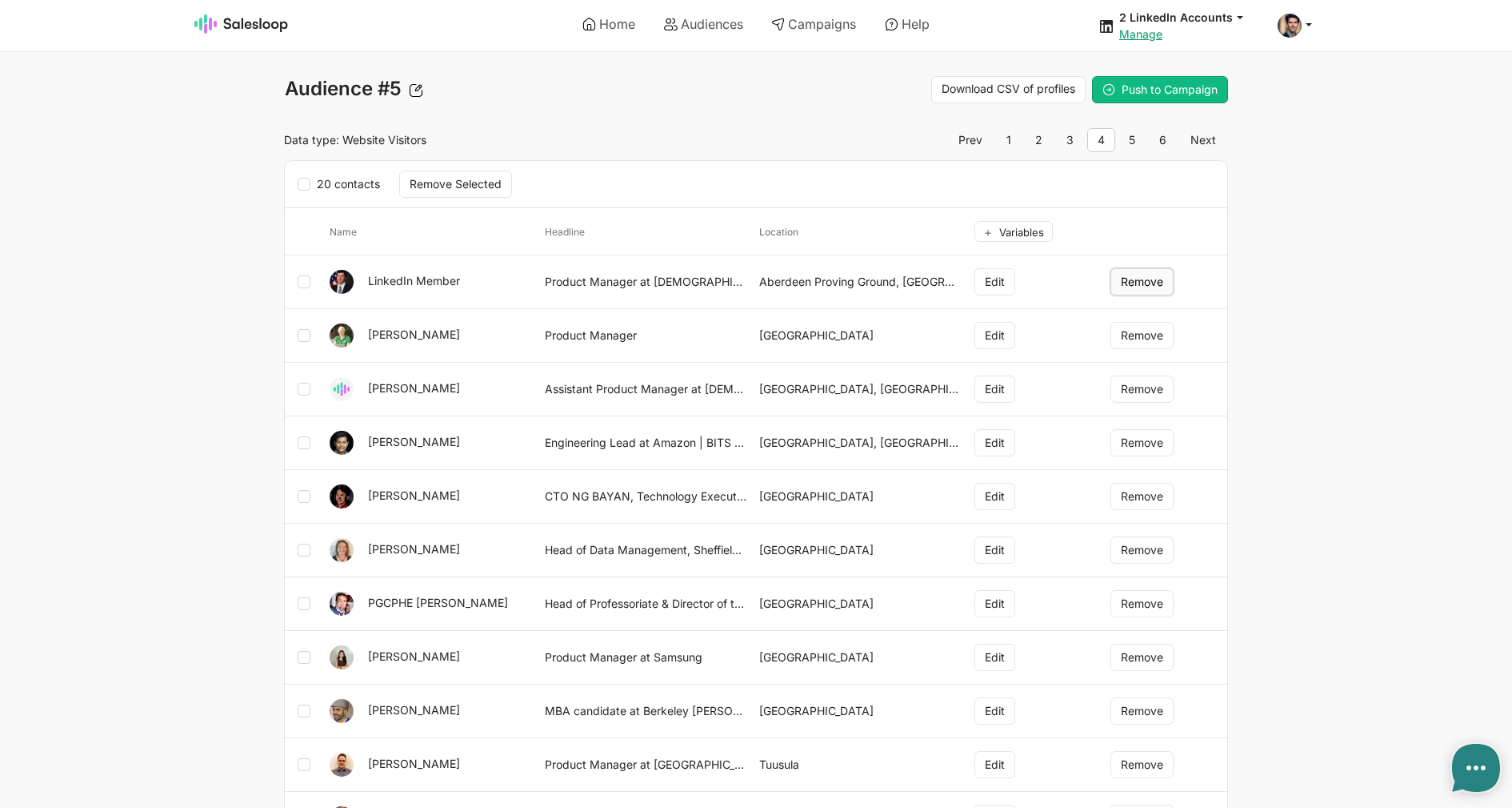
click at [1145, 282] on button "Remove" at bounding box center [1142, 282] width 64 height 28
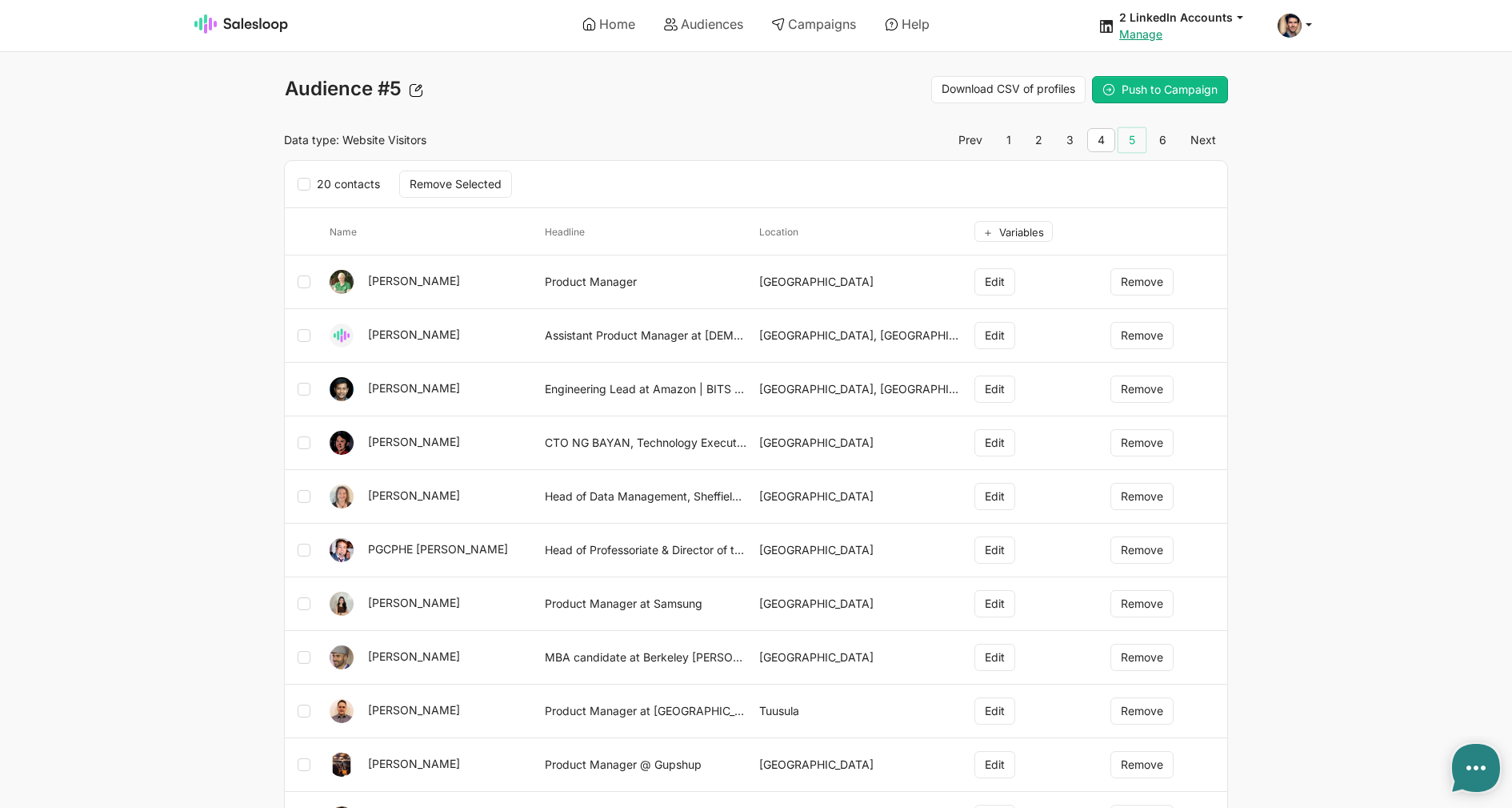
click at [1130, 137] on link "5" at bounding box center [1132, 140] width 28 height 24
type textarea "x"
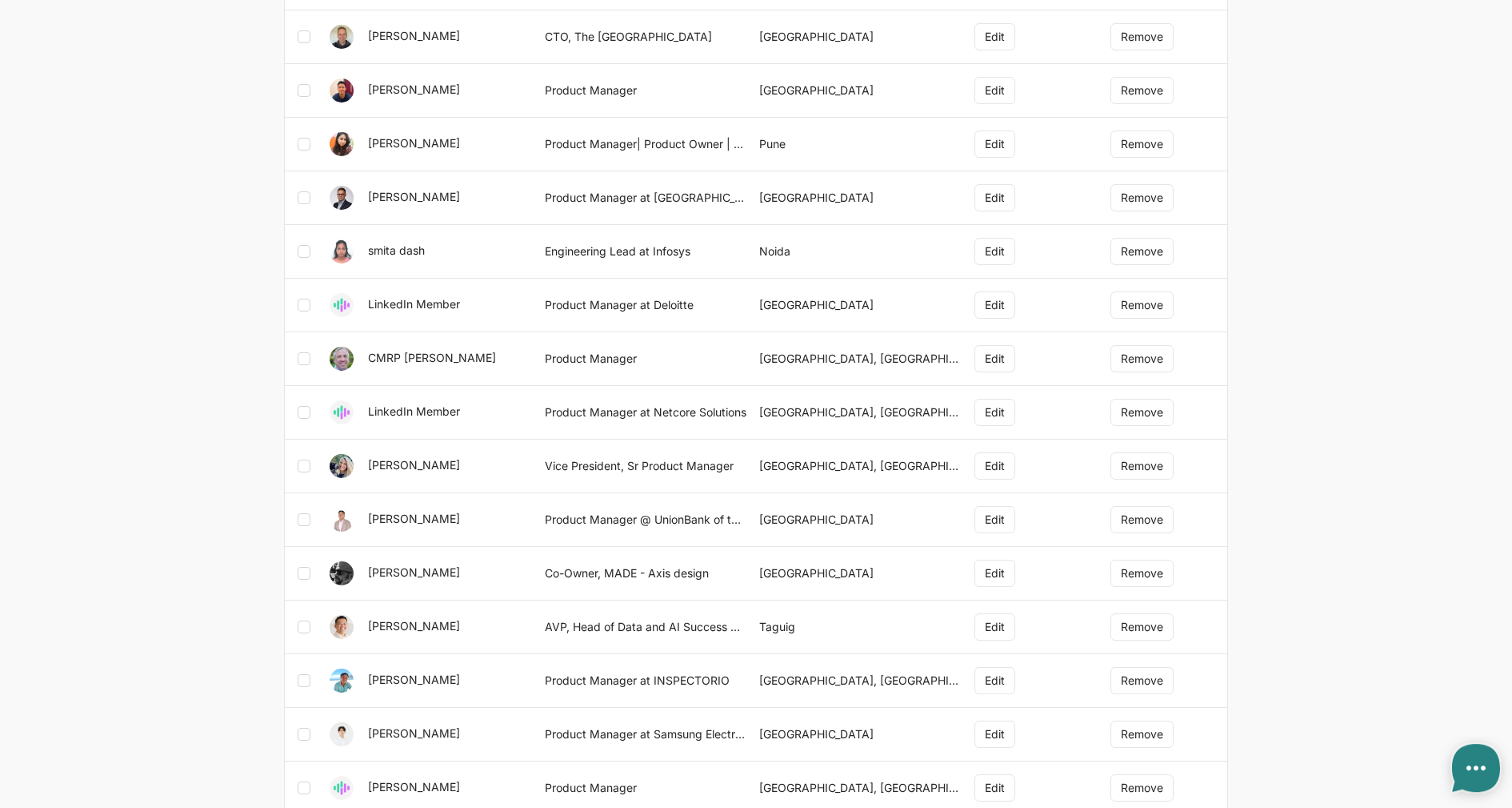
scroll to position [324, 0]
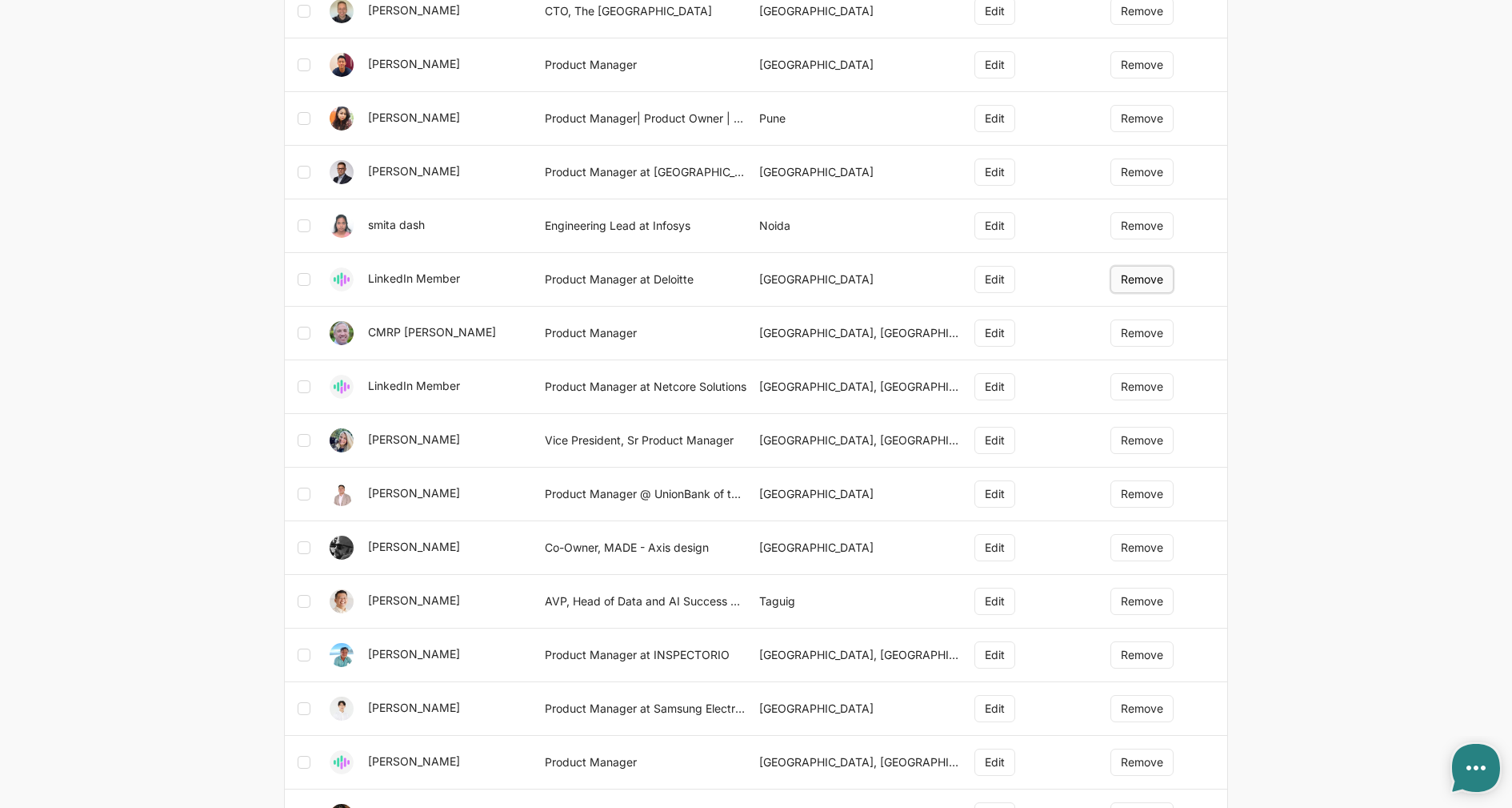
click at [1149, 277] on button "Remove" at bounding box center [1142, 279] width 64 height 28
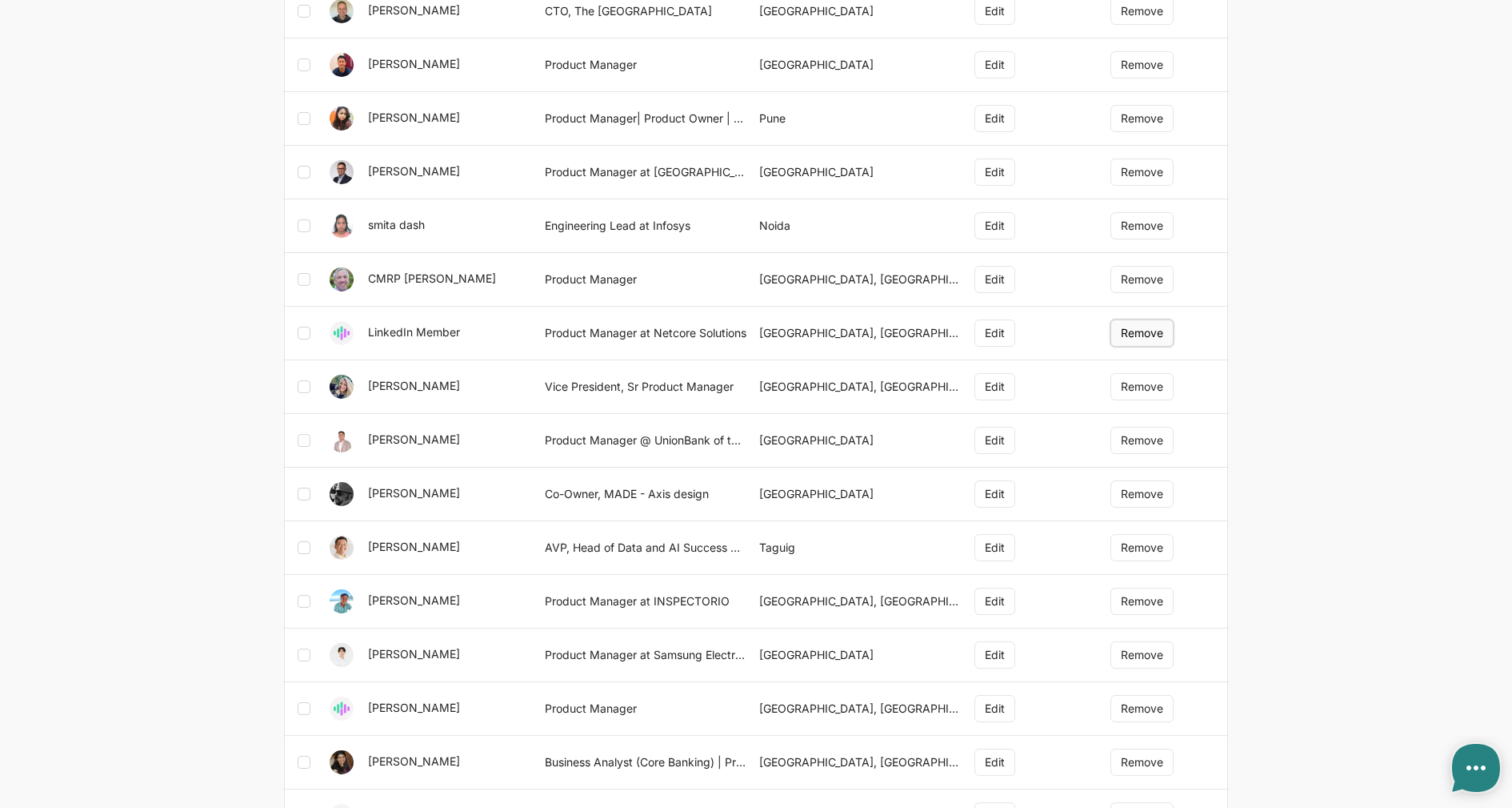
click at [1166, 334] on button "Remove" at bounding box center [1142, 334] width 64 height 28
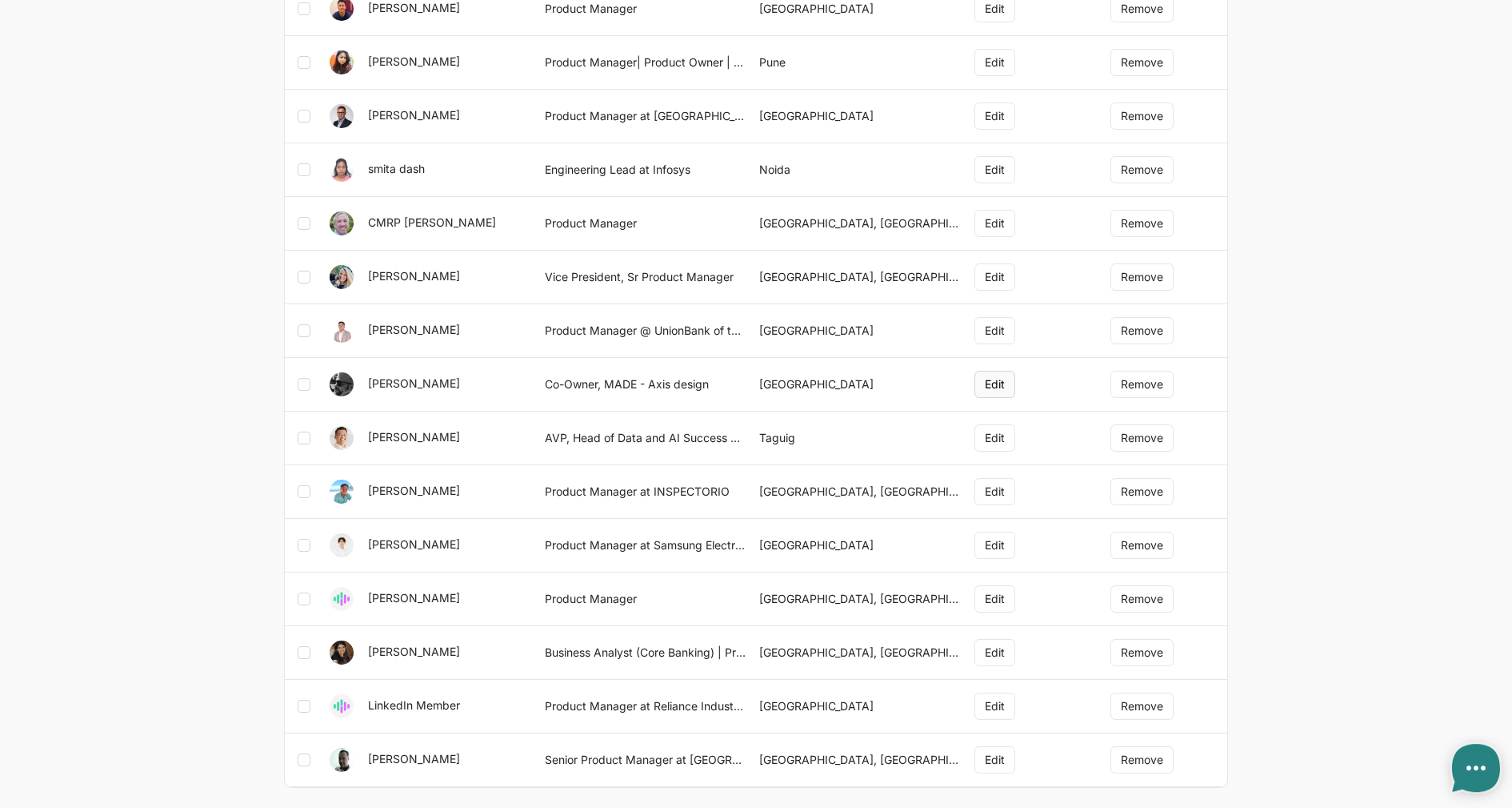
scroll to position [425, 0]
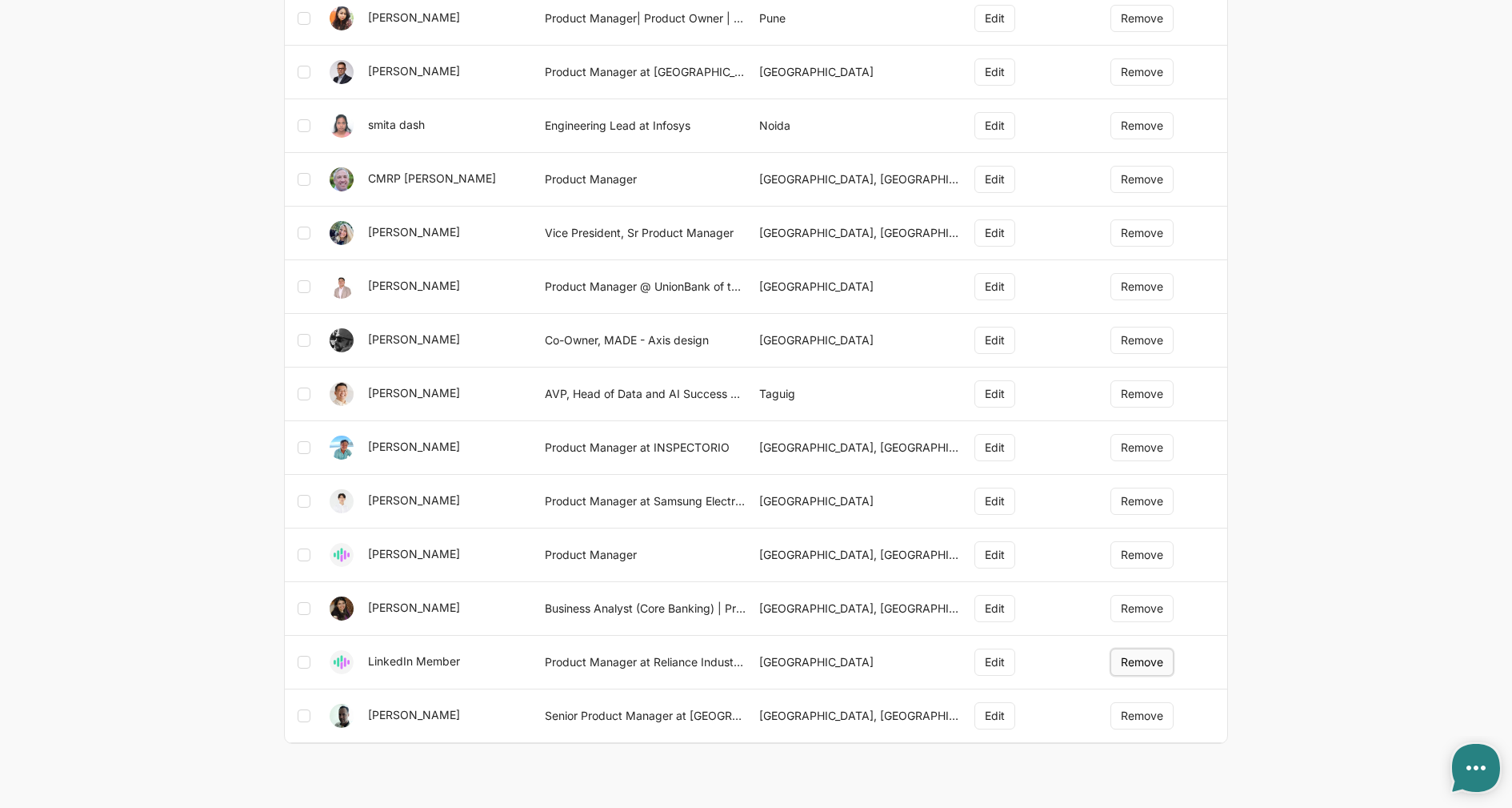
click at [1140, 661] on button "Remove" at bounding box center [1142, 662] width 64 height 28
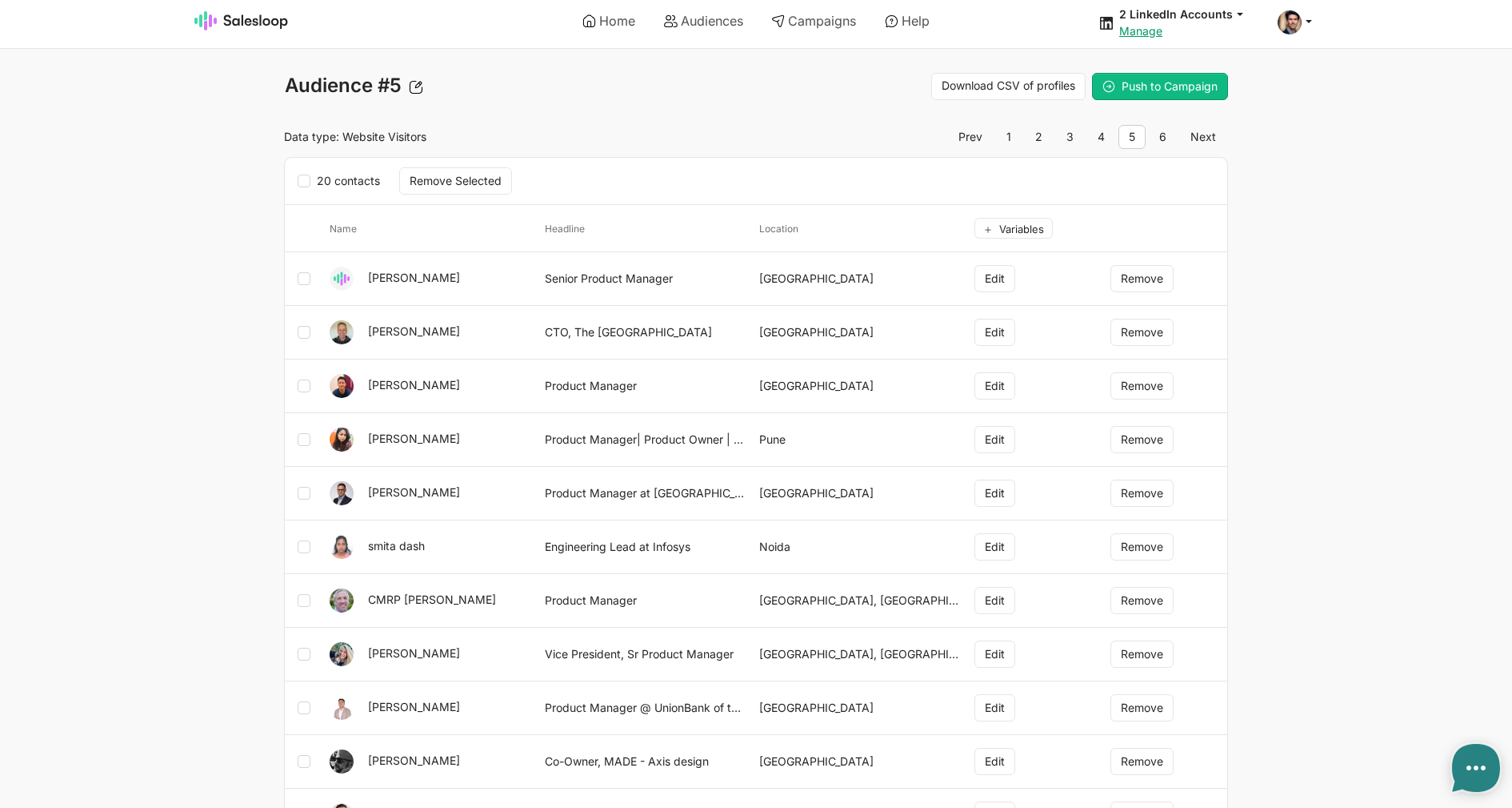
scroll to position [0, 0]
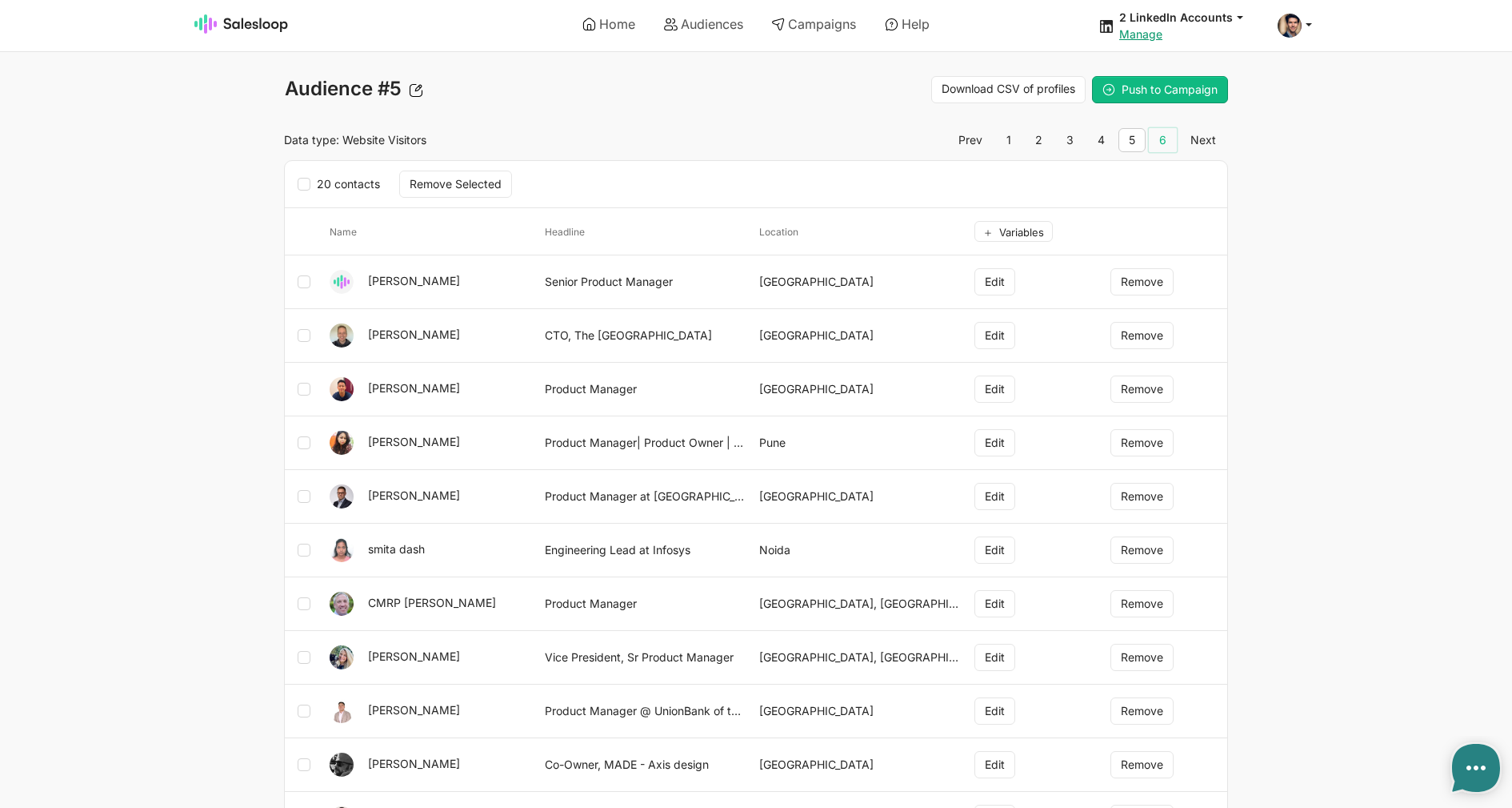
click at [1164, 144] on link "6" at bounding box center [1162, 140] width 28 height 24
type textarea "x"
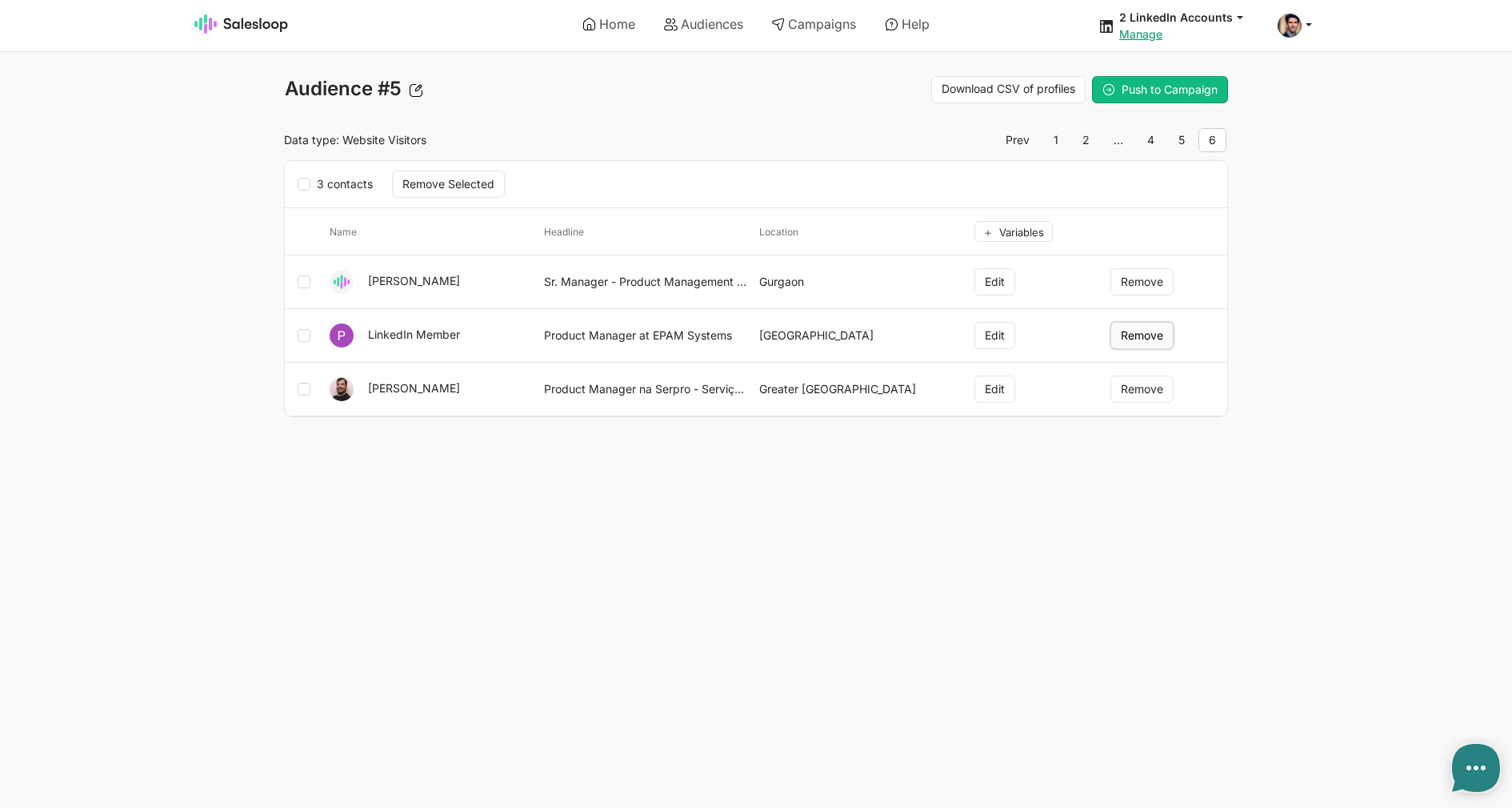
click at [1136, 333] on button "Remove" at bounding box center [1142, 335] width 64 height 28
click at [593, 20] on link "Home" at bounding box center [609, 24] width 76 height 28
type textarea "x"
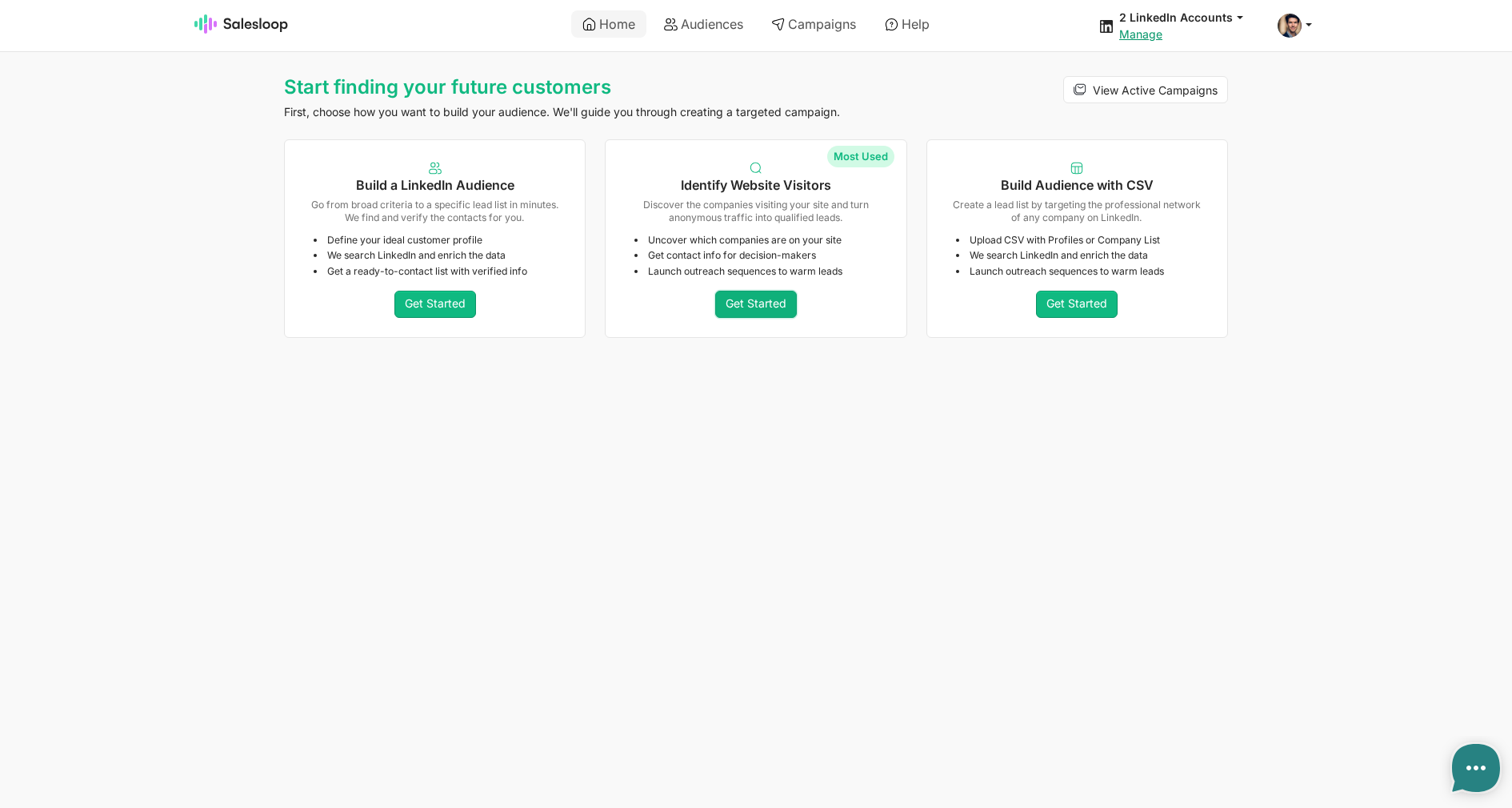
click at [780, 308] on link "Get Started" at bounding box center [756, 304] width 82 height 28
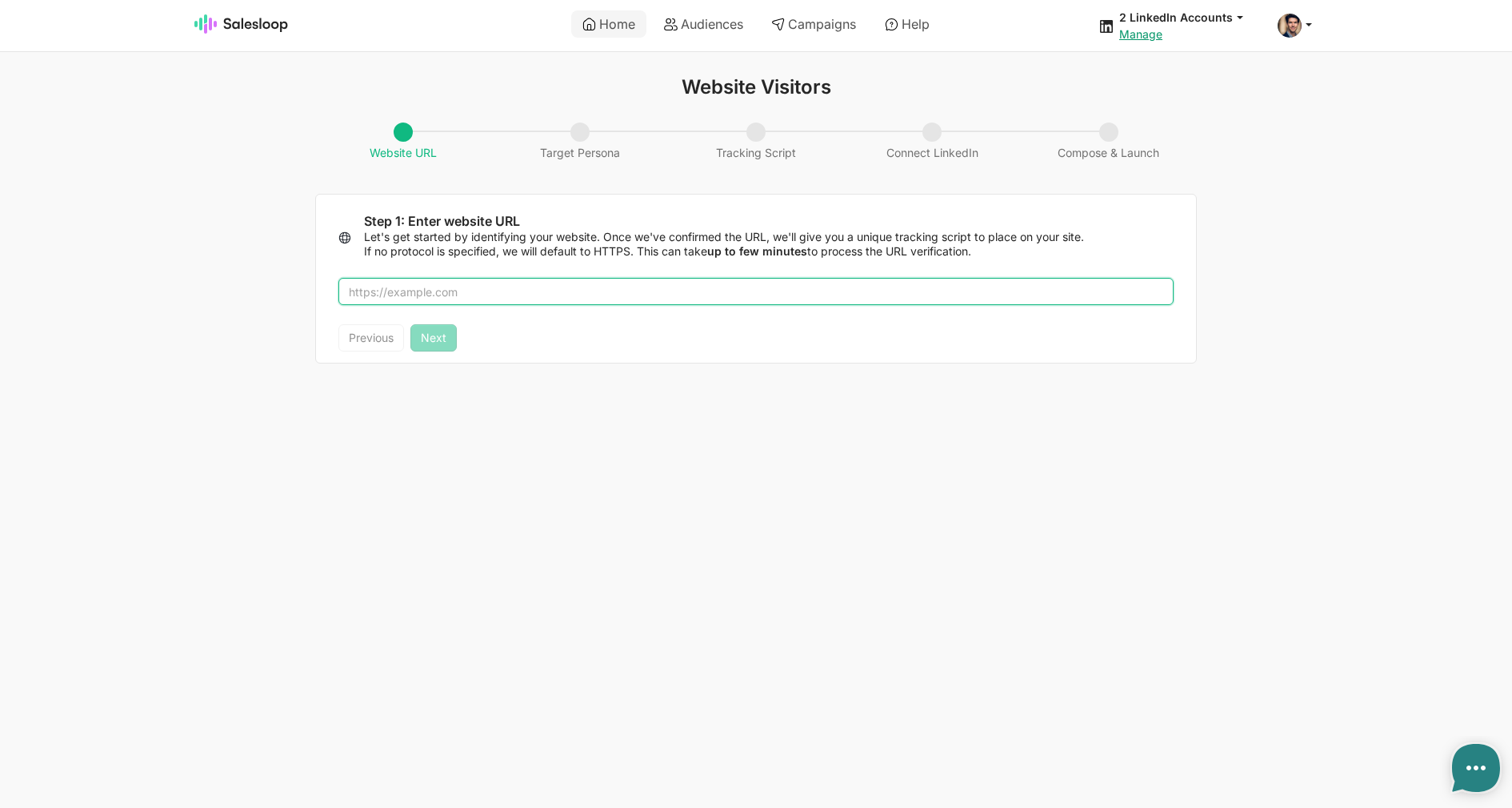
click at [778, 293] on input "text" at bounding box center [755, 291] width 835 height 28
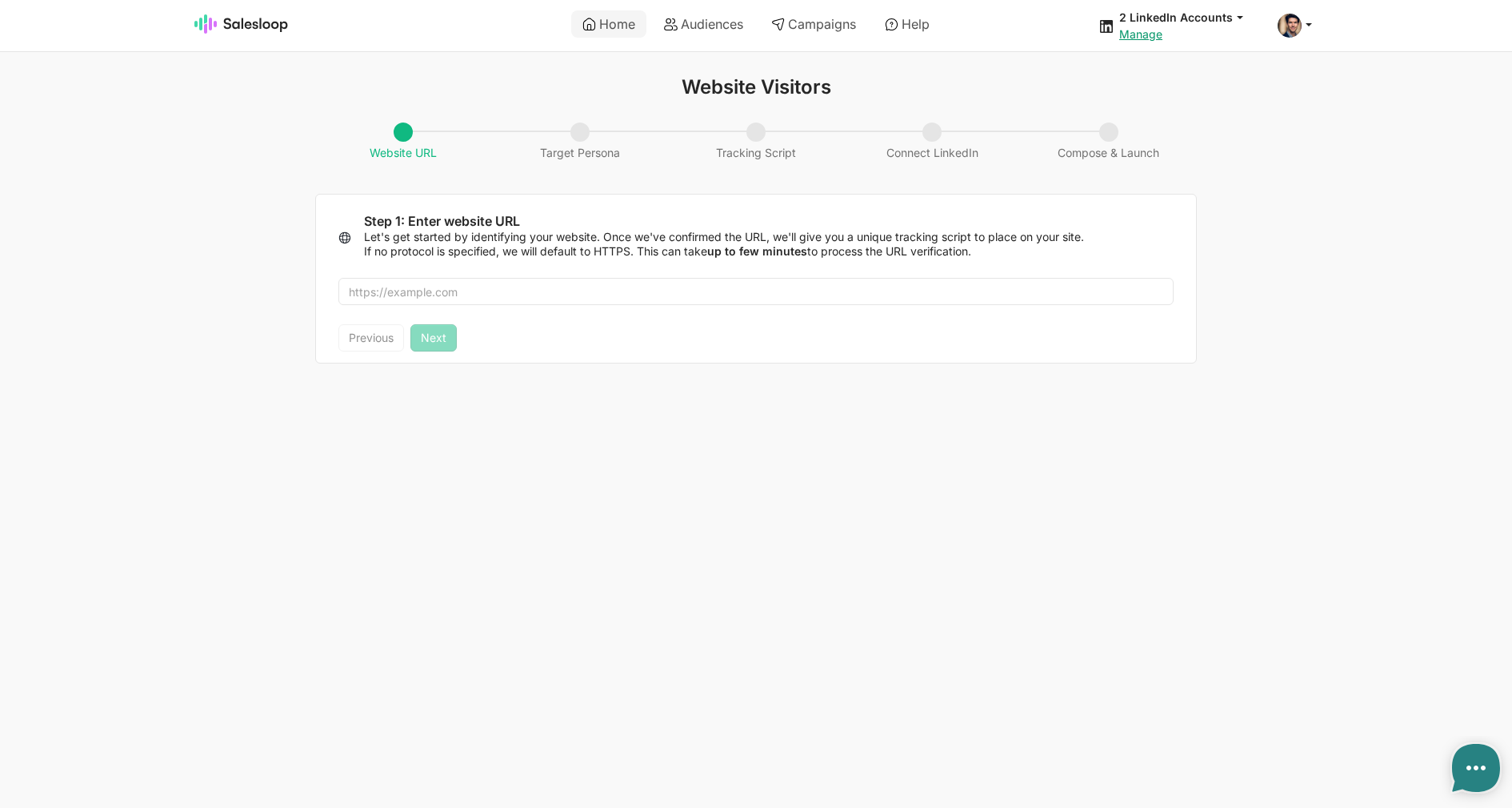
click at [875, 382] on html "Home Audiences Campaigns Help 2 LinkedIn Accounts jobs: 9/3/2025, 5:32:29 AM Au…" at bounding box center [756, 191] width 1512 height 382
click at [733, 25] on link "Audiences" at bounding box center [704, 24] width 101 height 28
type textarea "x"
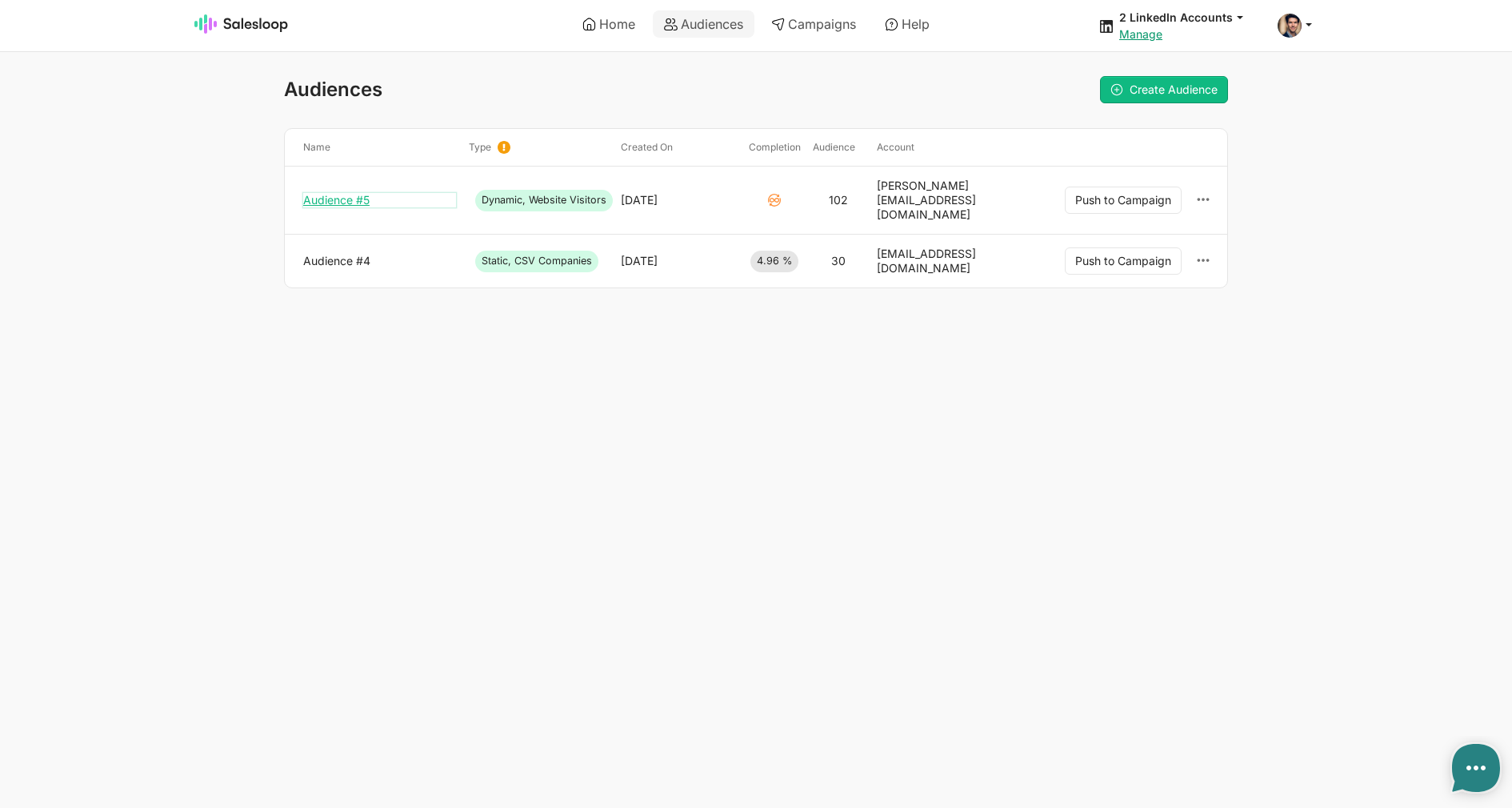
click at [367, 199] on link "Audience #5" at bounding box center [379, 200] width 153 height 15
type textarea "x"
click at [370, 193] on link "Audience #5" at bounding box center [379, 200] width 153 height 15
type textarea "x"
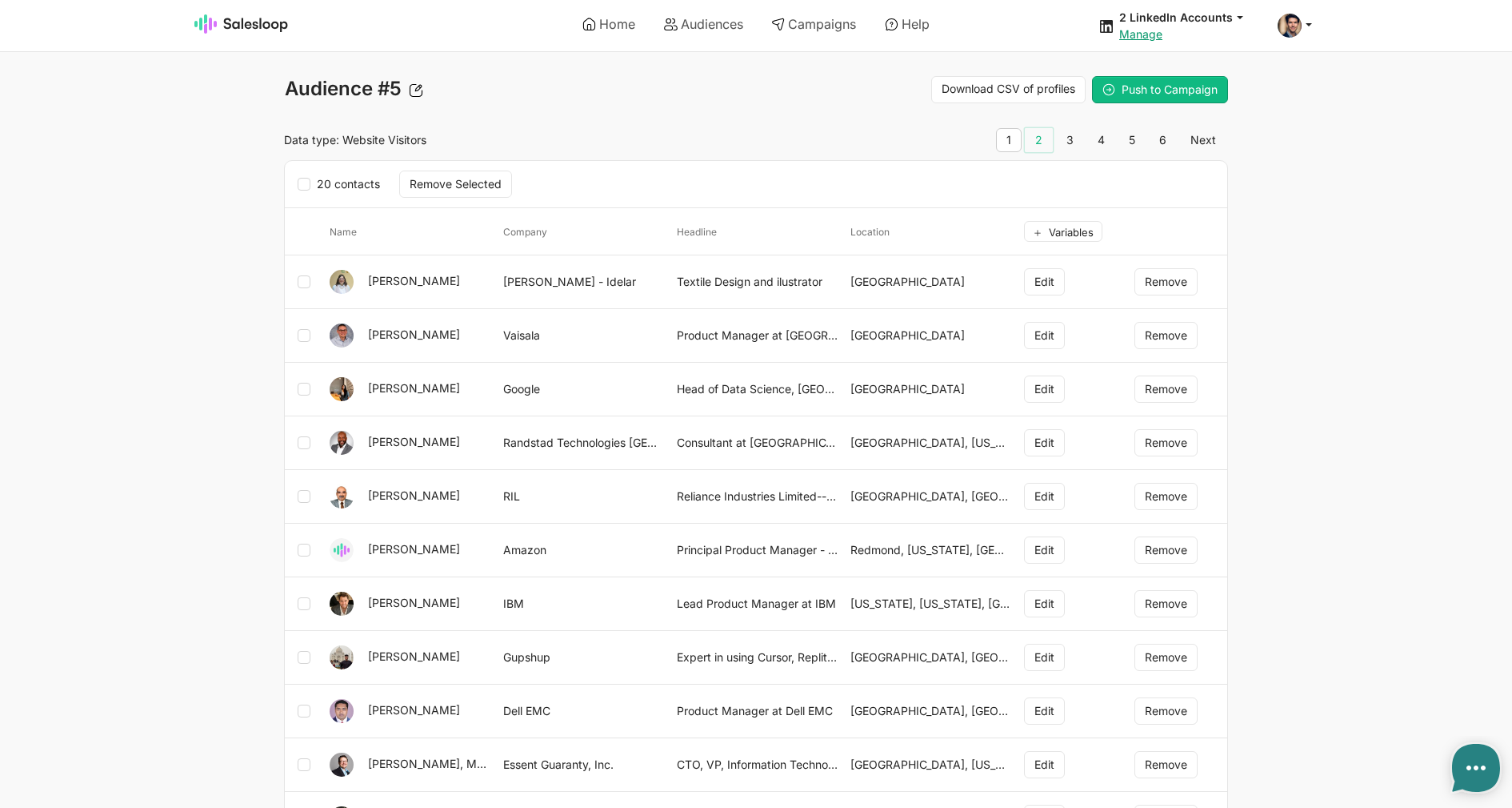
click at [1038, 135] on link "2" at bounding box center [1039, 140] width 28 height 24
type textarea "x"
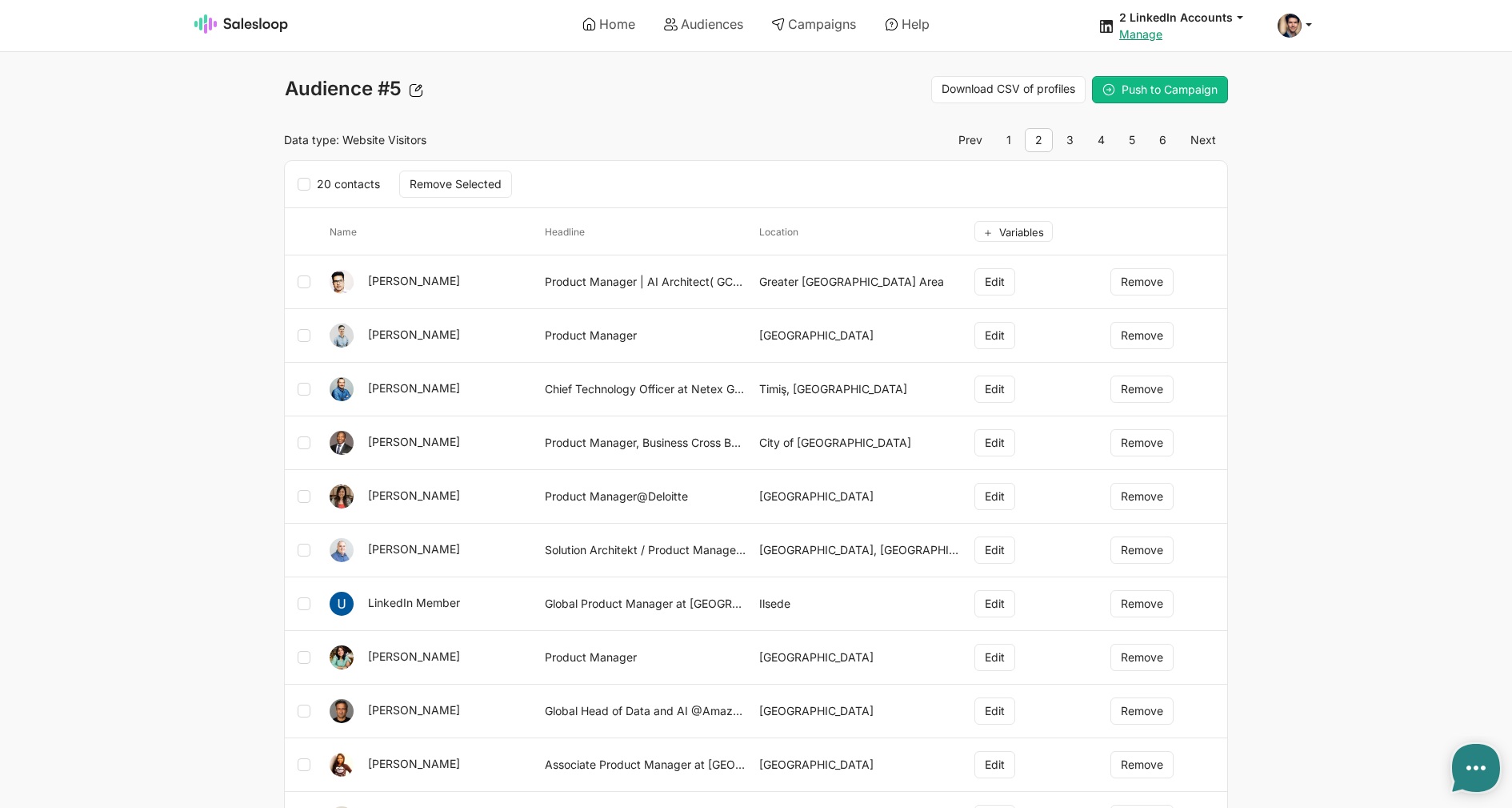
type textarea "x"
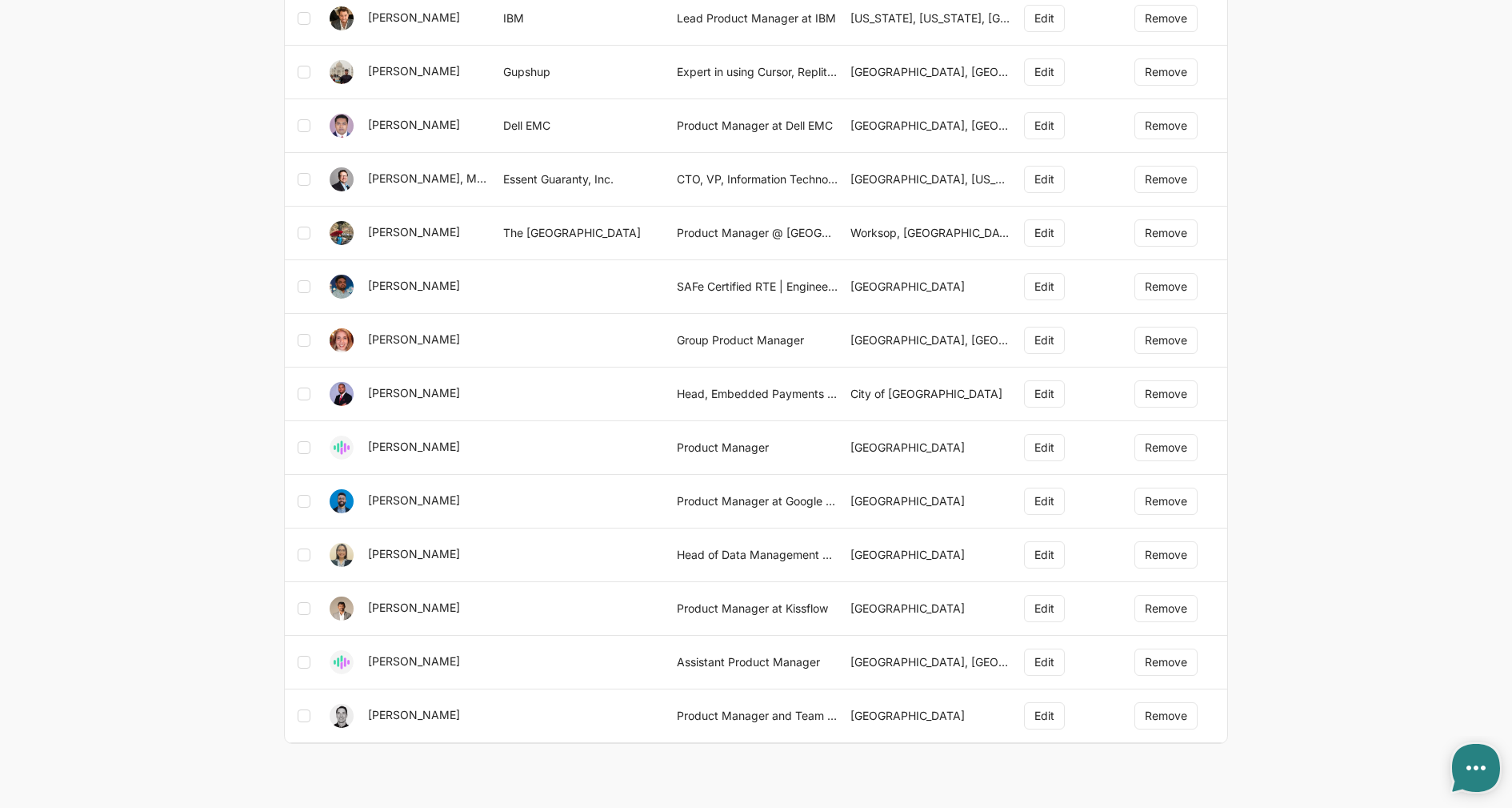
scroll to position [265, 0]
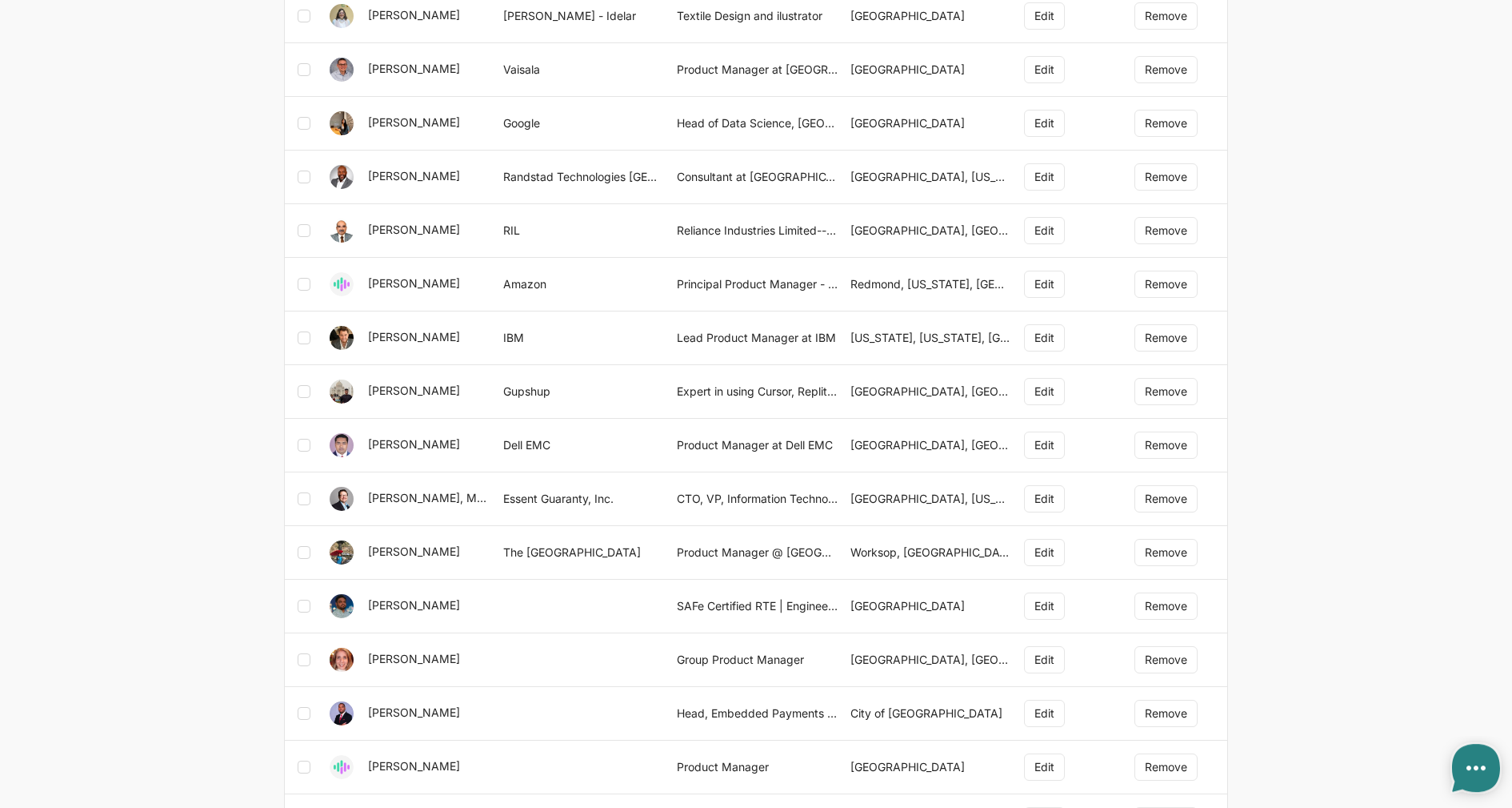
type textarea "x"
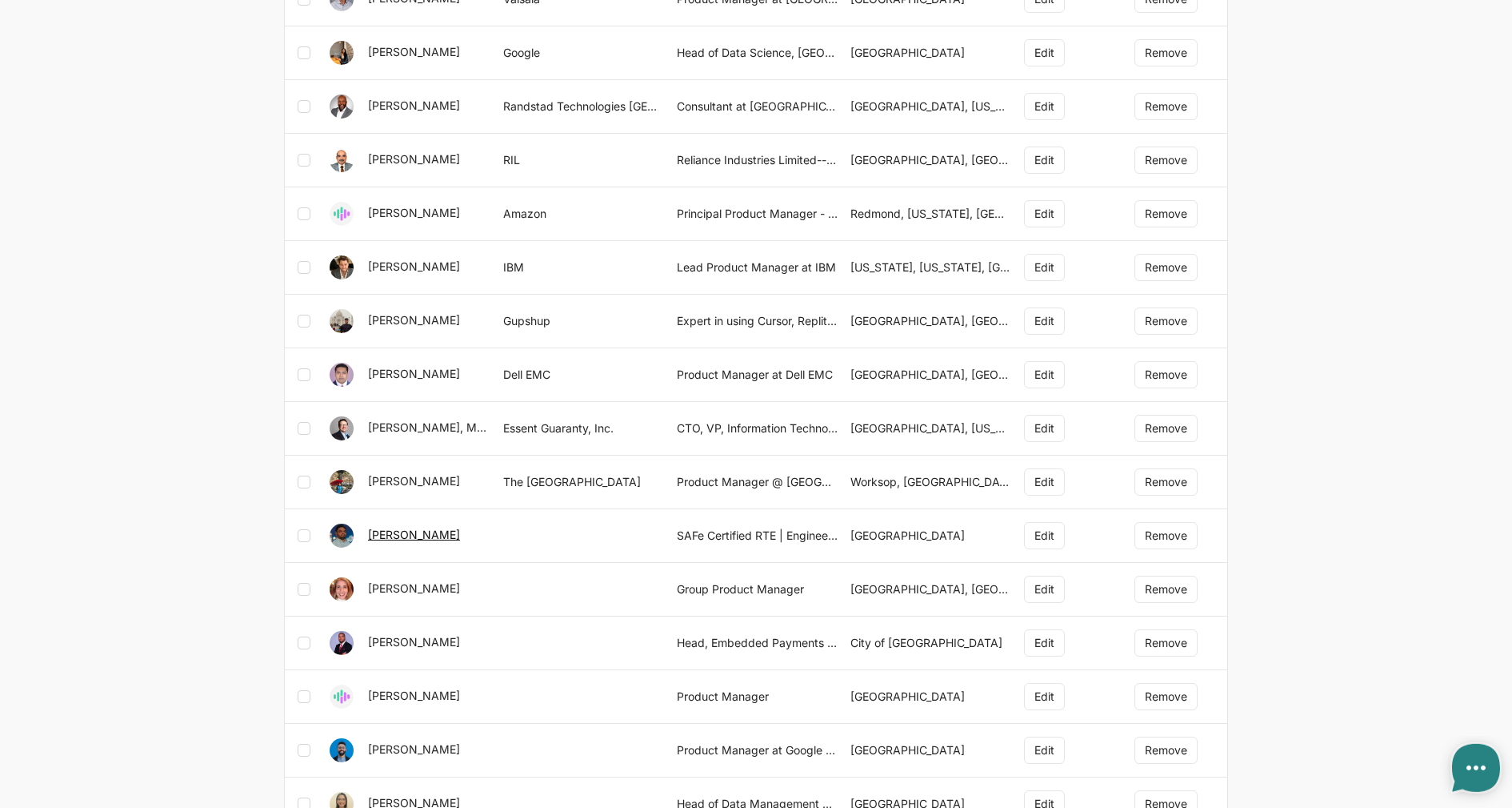
scroll to position [262, 0]
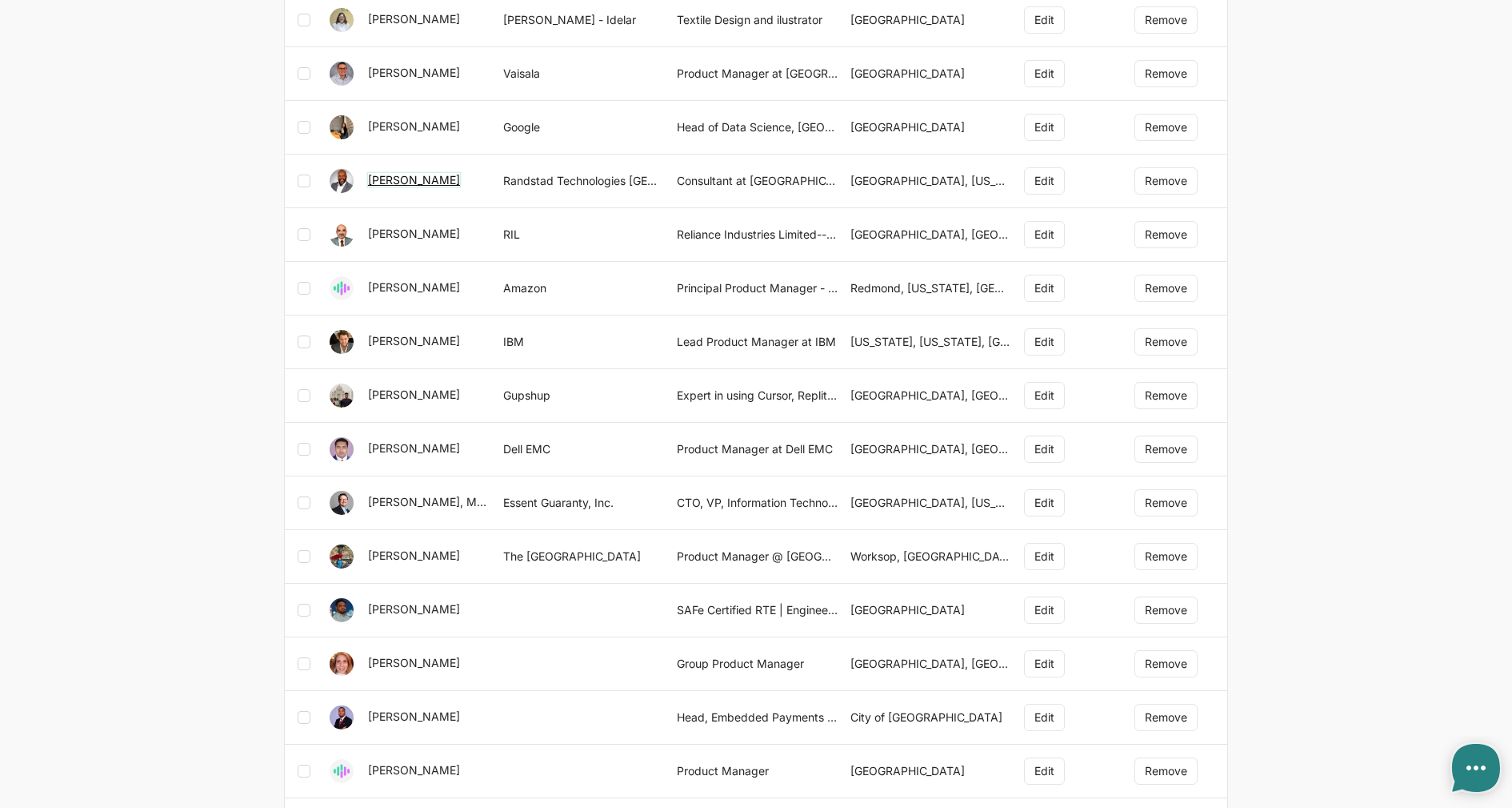
click at [428, 186] on link "[PERSON_NAME]" at bounding box center [414, 180] width 92 height 14
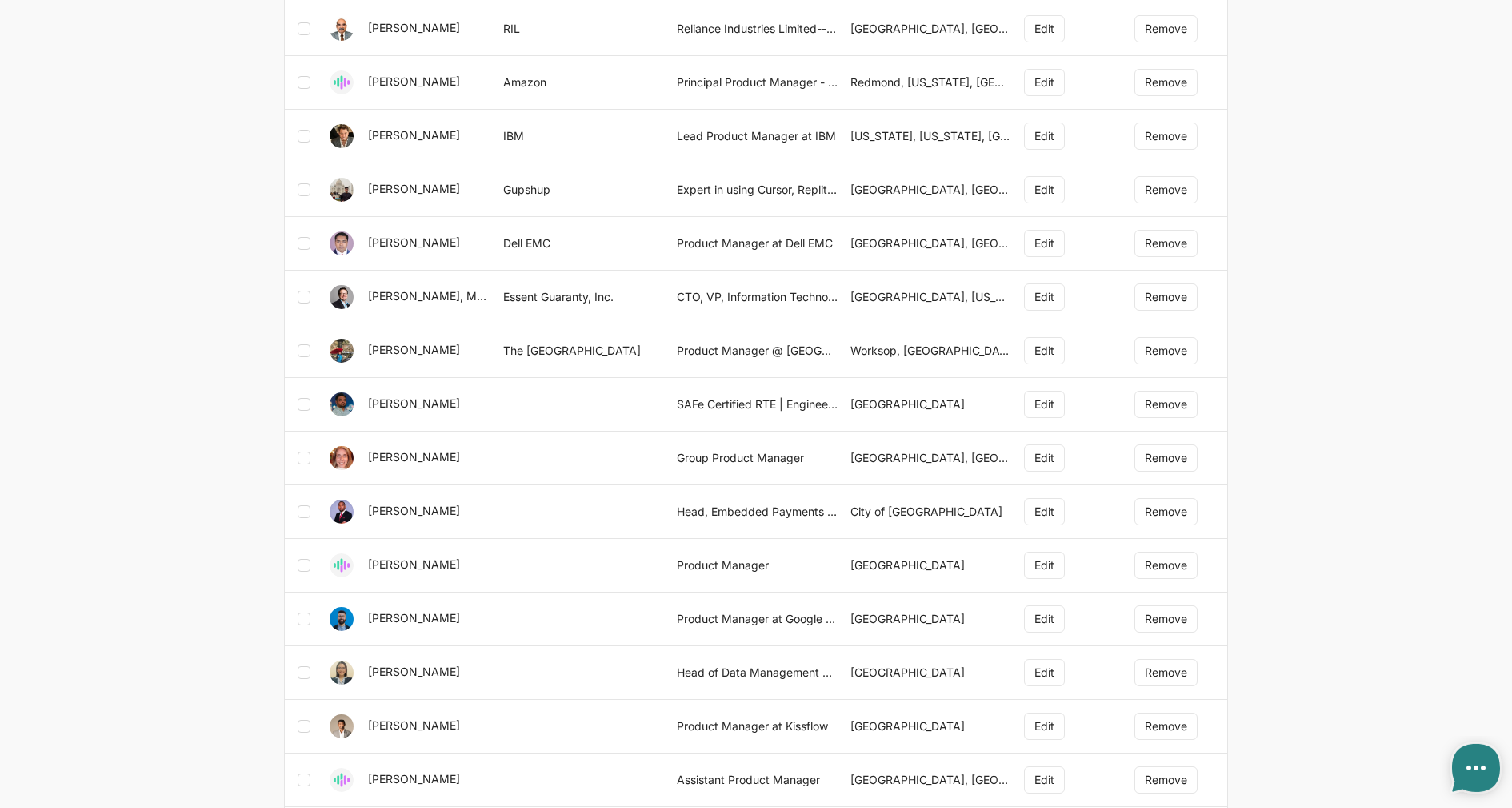
scroll to position [586, 0]
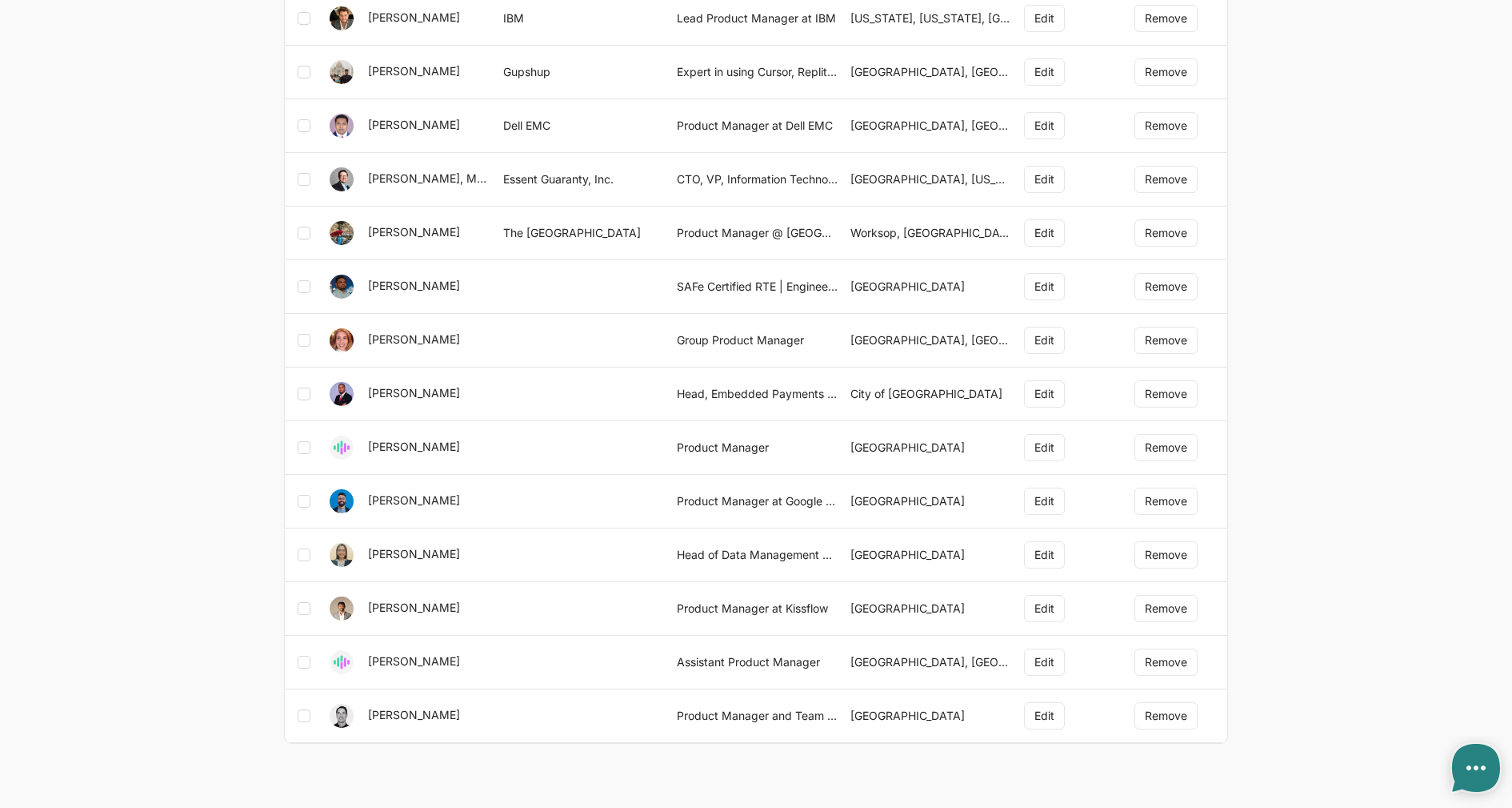
click at [541, 399] on td at bounding box center [583, 394] width 174 height 53
